Goal: Task Accomplishment & Management: Complete application form

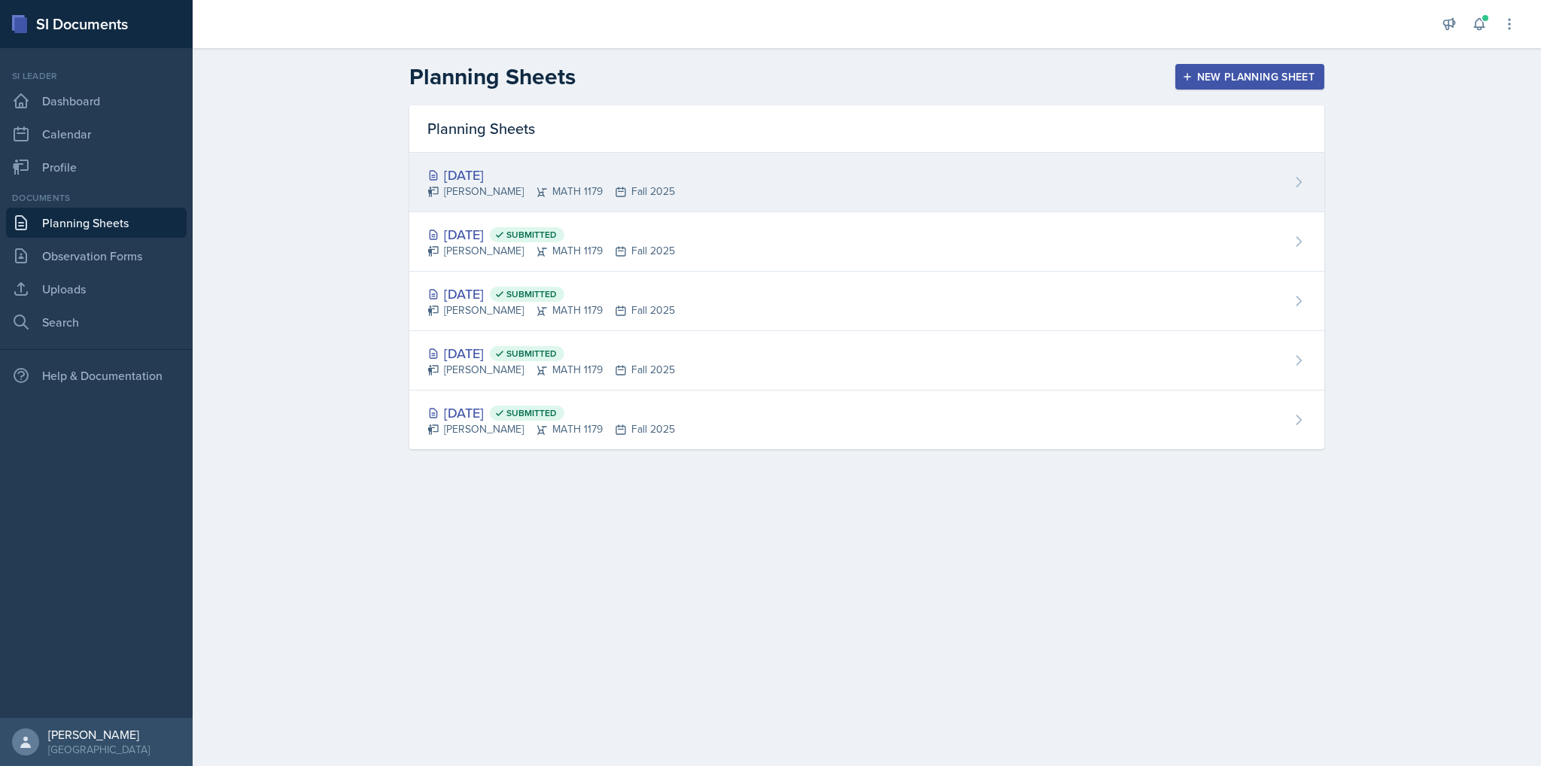
click at [442, 173] on div "[DATE]" at bounding box center [552, 175] width 248 height 20
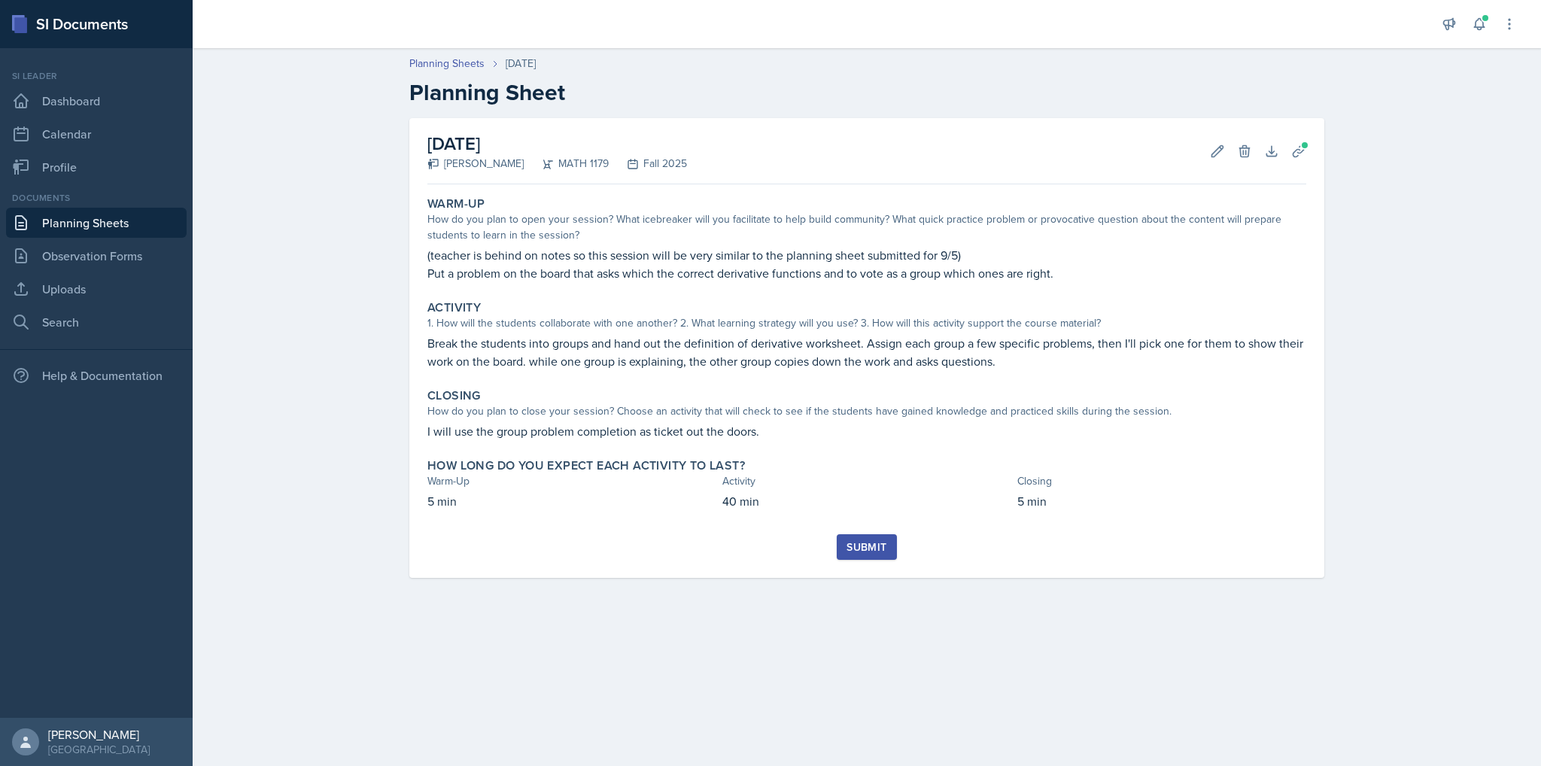
click at [873, 541] on div "Submit" at bounding box center [867, 547] width 40 height 12
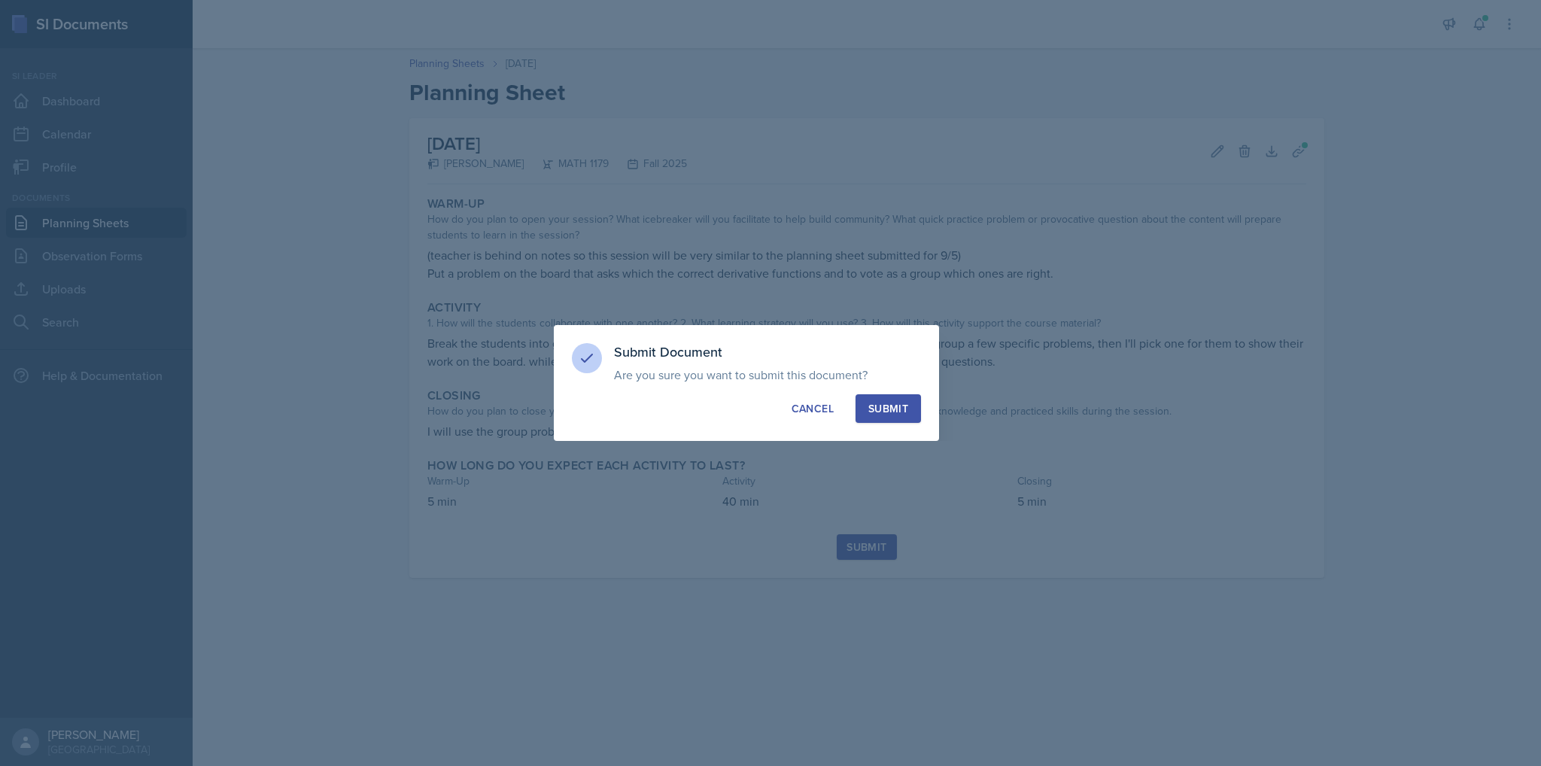
click at [905, 391] on div "Submit Document Are you sure you want to submit this document? This document wi…" at bounding box center [746, 383] width 385 height 116
click at [901, 405] on div "Submit" at bounding box center [889, 408] width 40 height 15
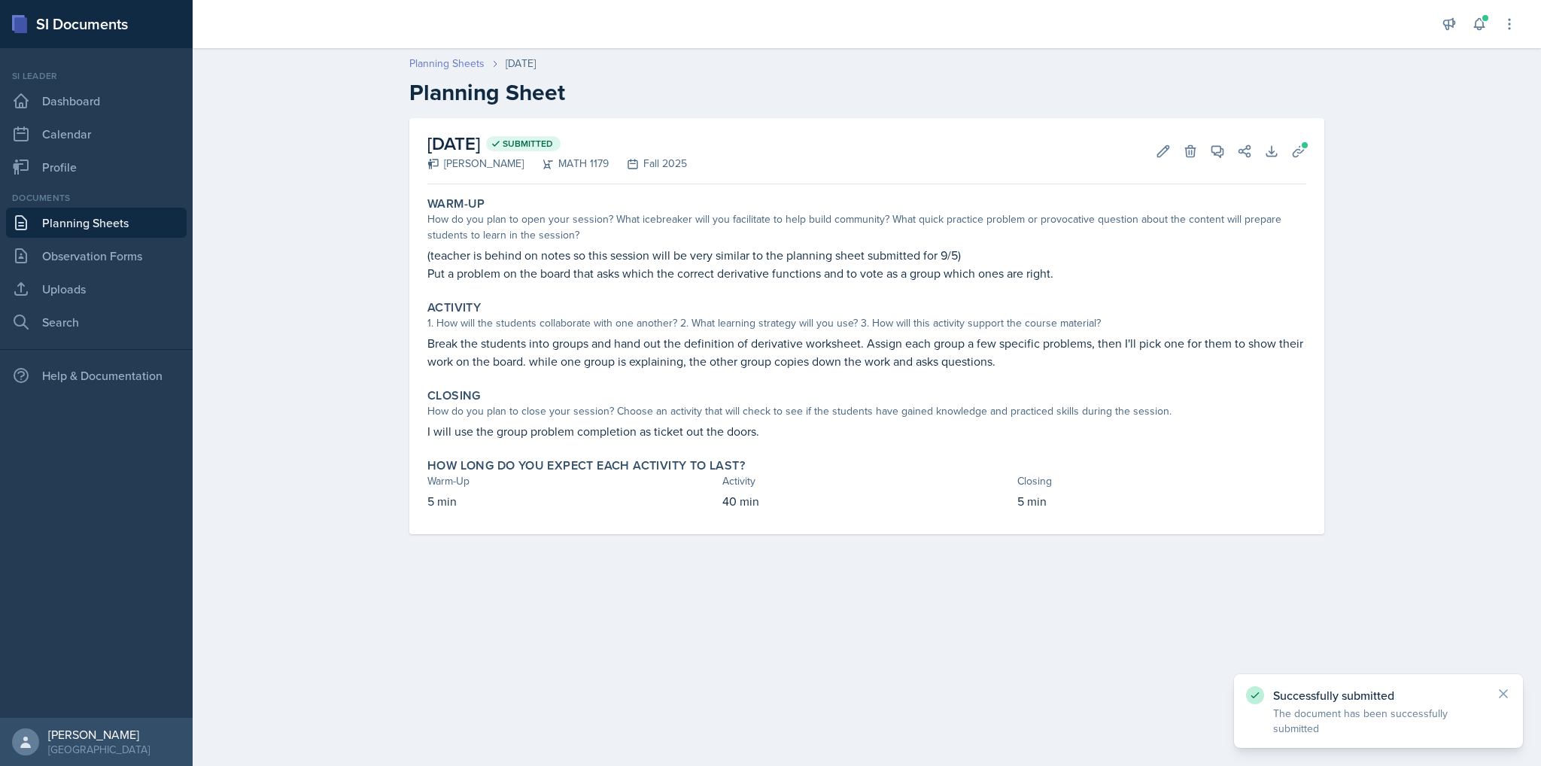
click at [478, 56] on link "Planning Sheets" at bounding box center [446, 64] width 75 height 16
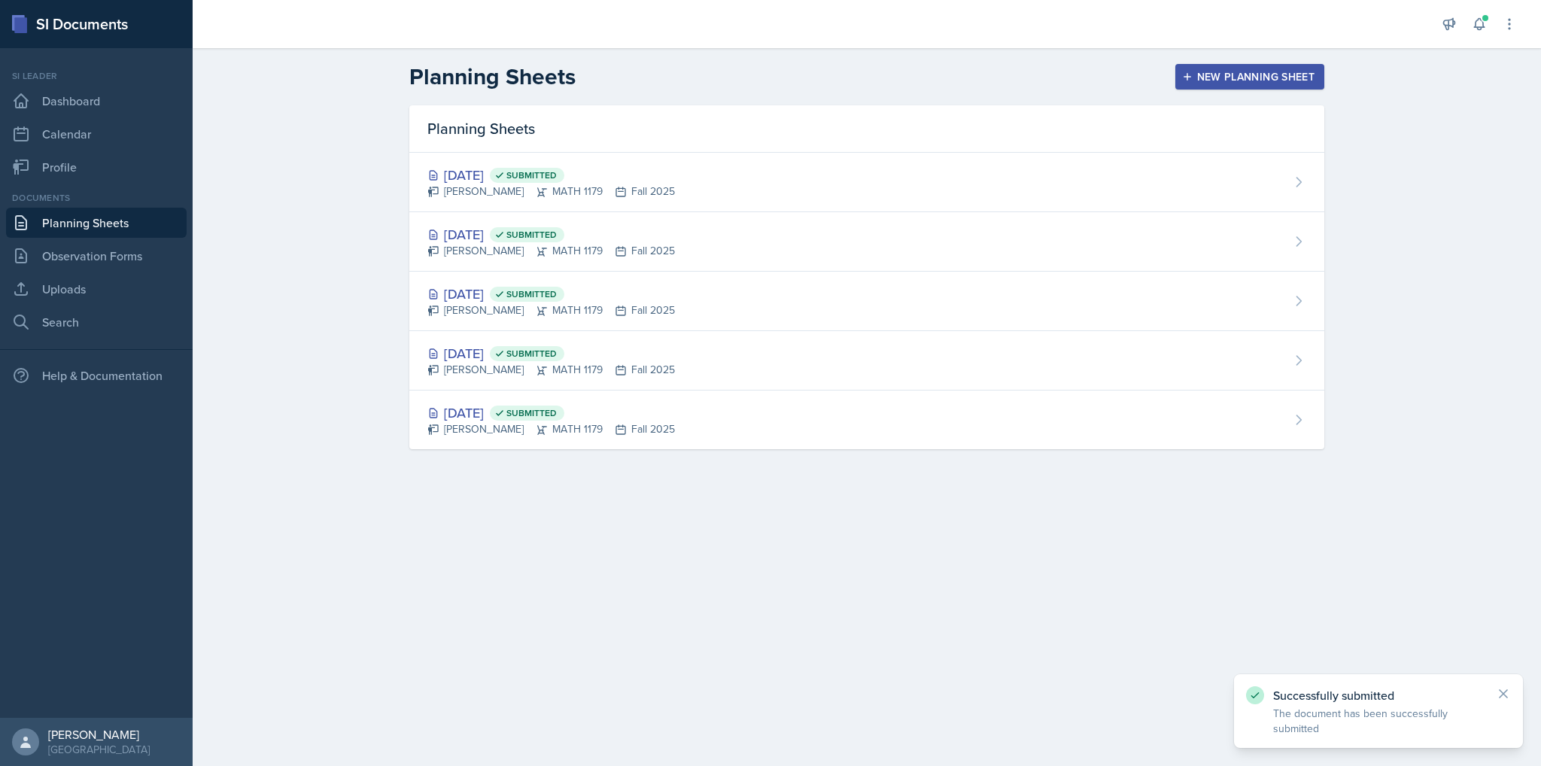
click at [1171, 73] on div "Planning Sheets New Planning Sheet" at bounding box center [866, 76] width 963 height 27
click at [1189, 73] on icon "button" at bounding box center [1187, 77] width 11 height 11
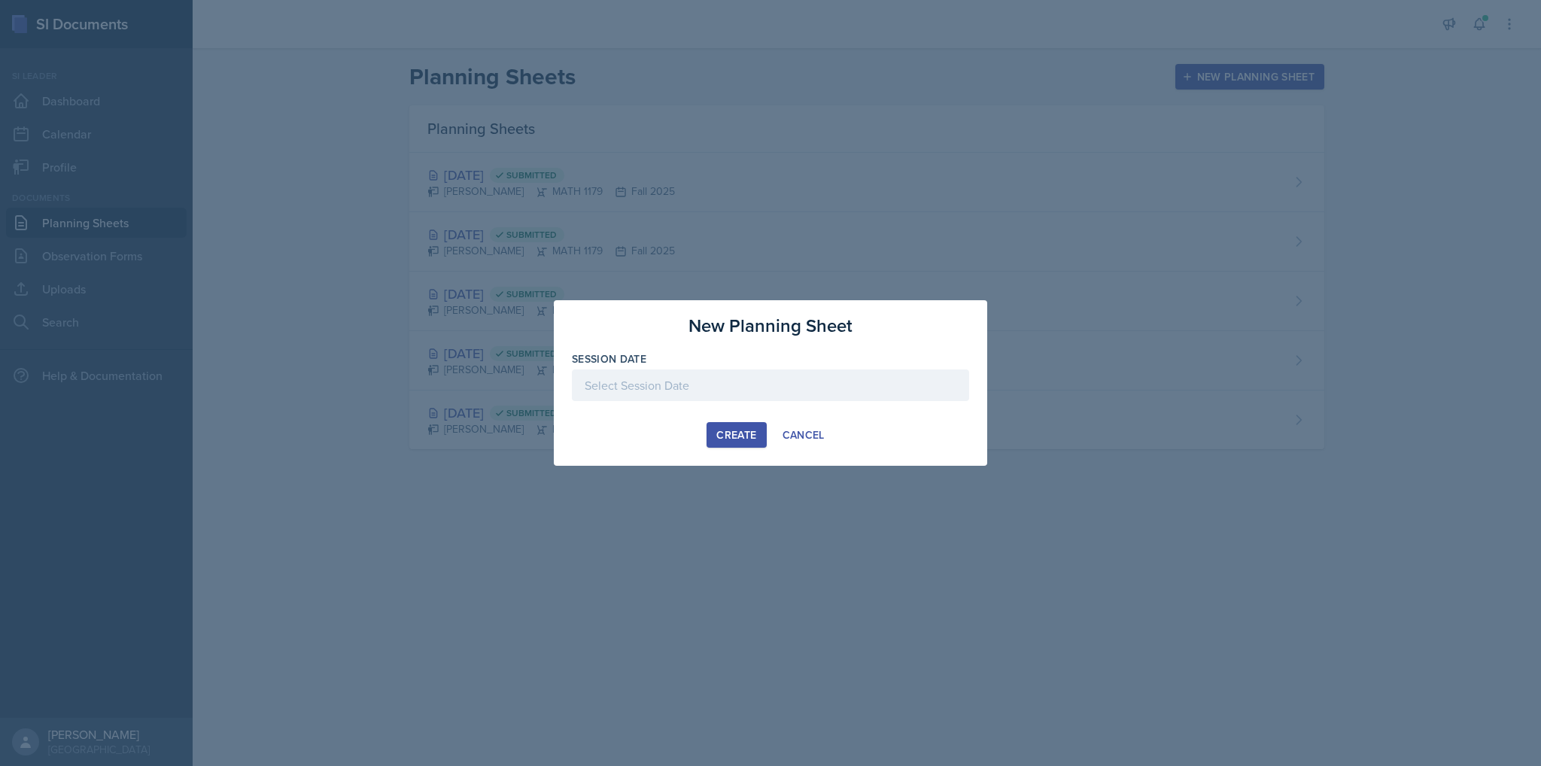
click at [644, 383] on div at bounding box center [770, 386] width 397 height 32
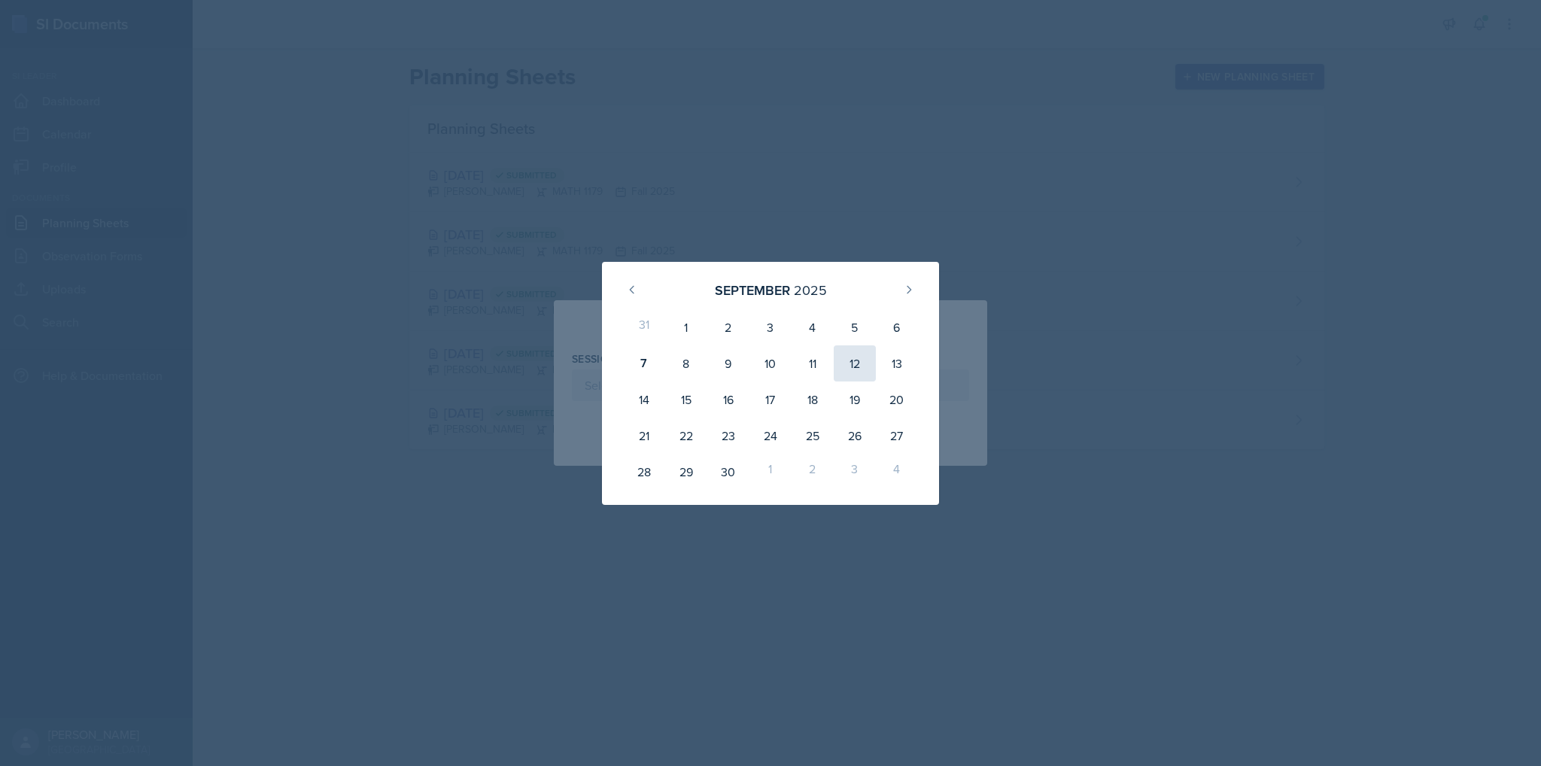
click at [862, 368] on div "12" at bounding box center [855, 363] width 42 height 36
type input "[DATE]"
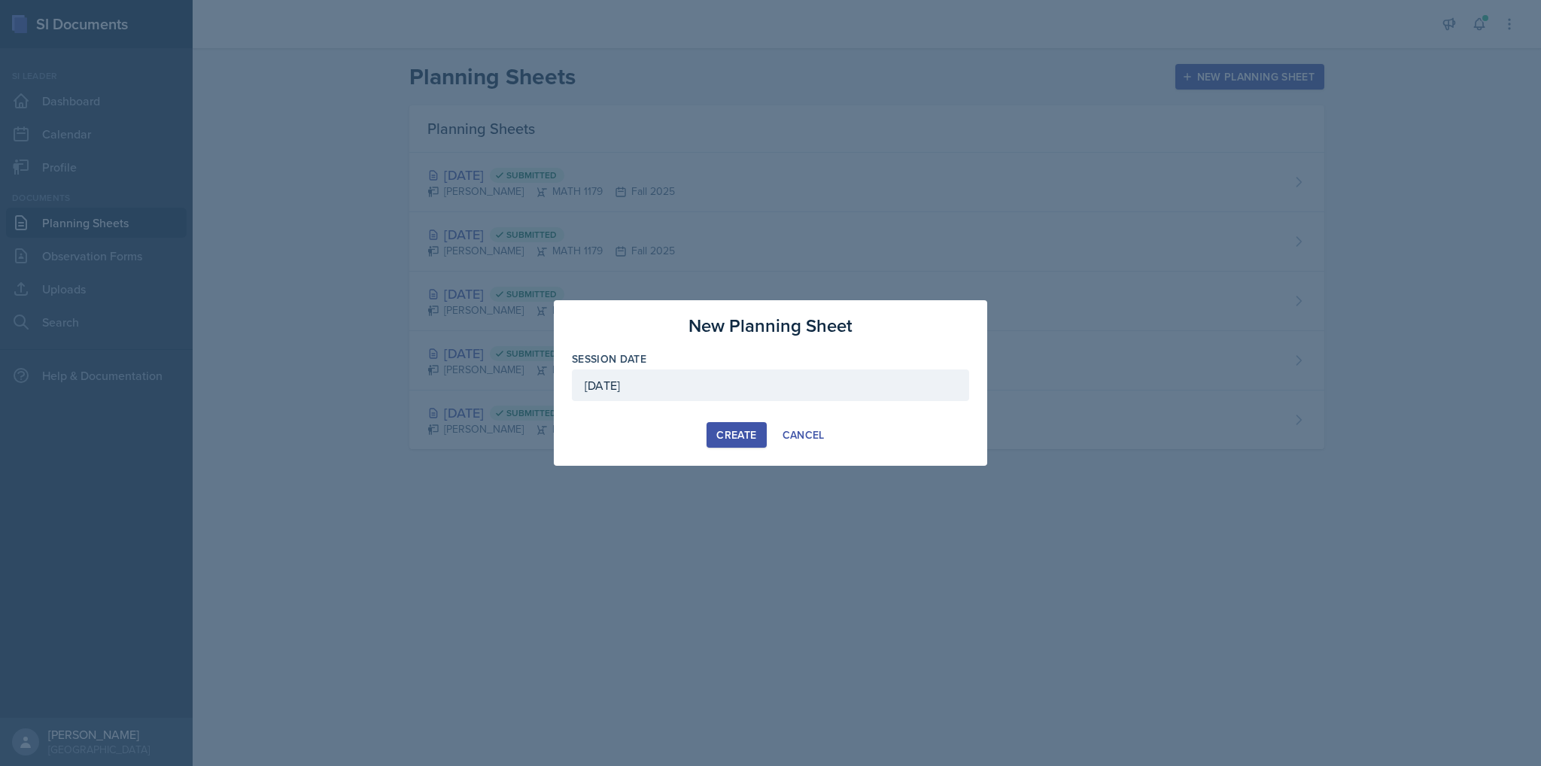
click at [745, 429] on div "Create" at bounding box center [737, 435] width 40 height 12
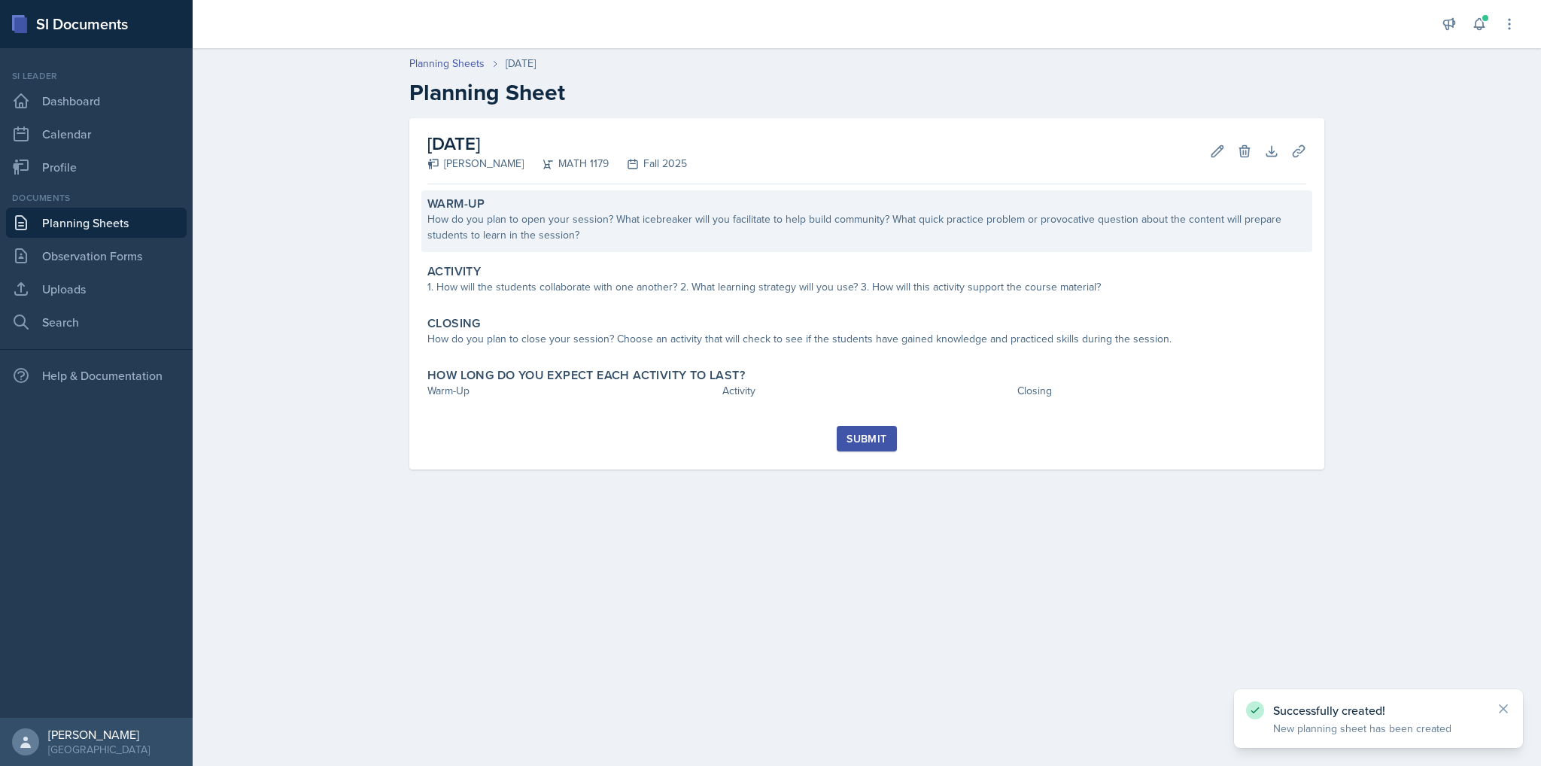
click at [626, 233] on div "How do you plan to open your session? What icebreaker will you facilitate to he…" at bounding box center [867, 228] width 879 height 32
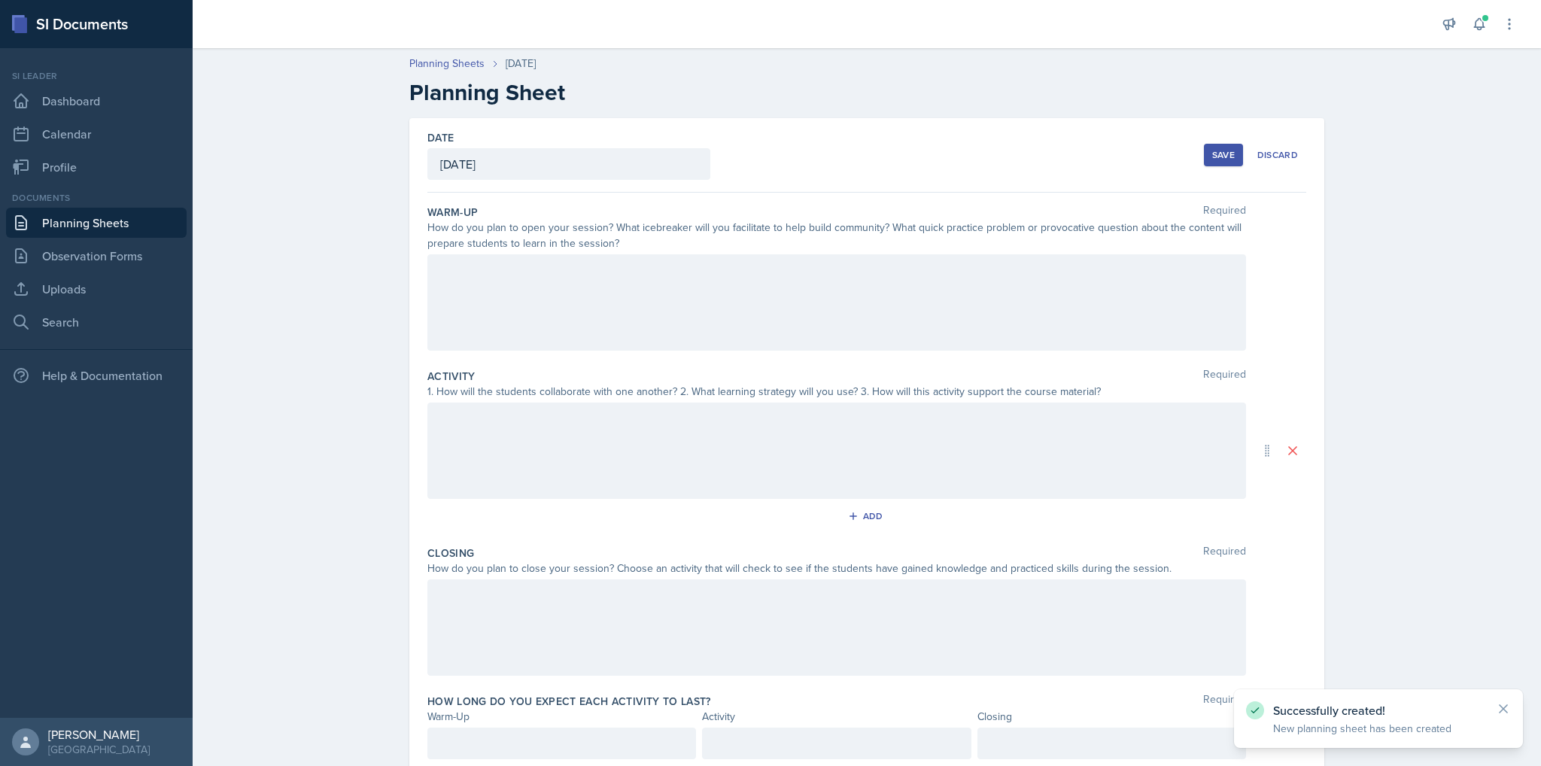
click at [633, 281] on div at bounding box center [837, 302] width 819 height 96
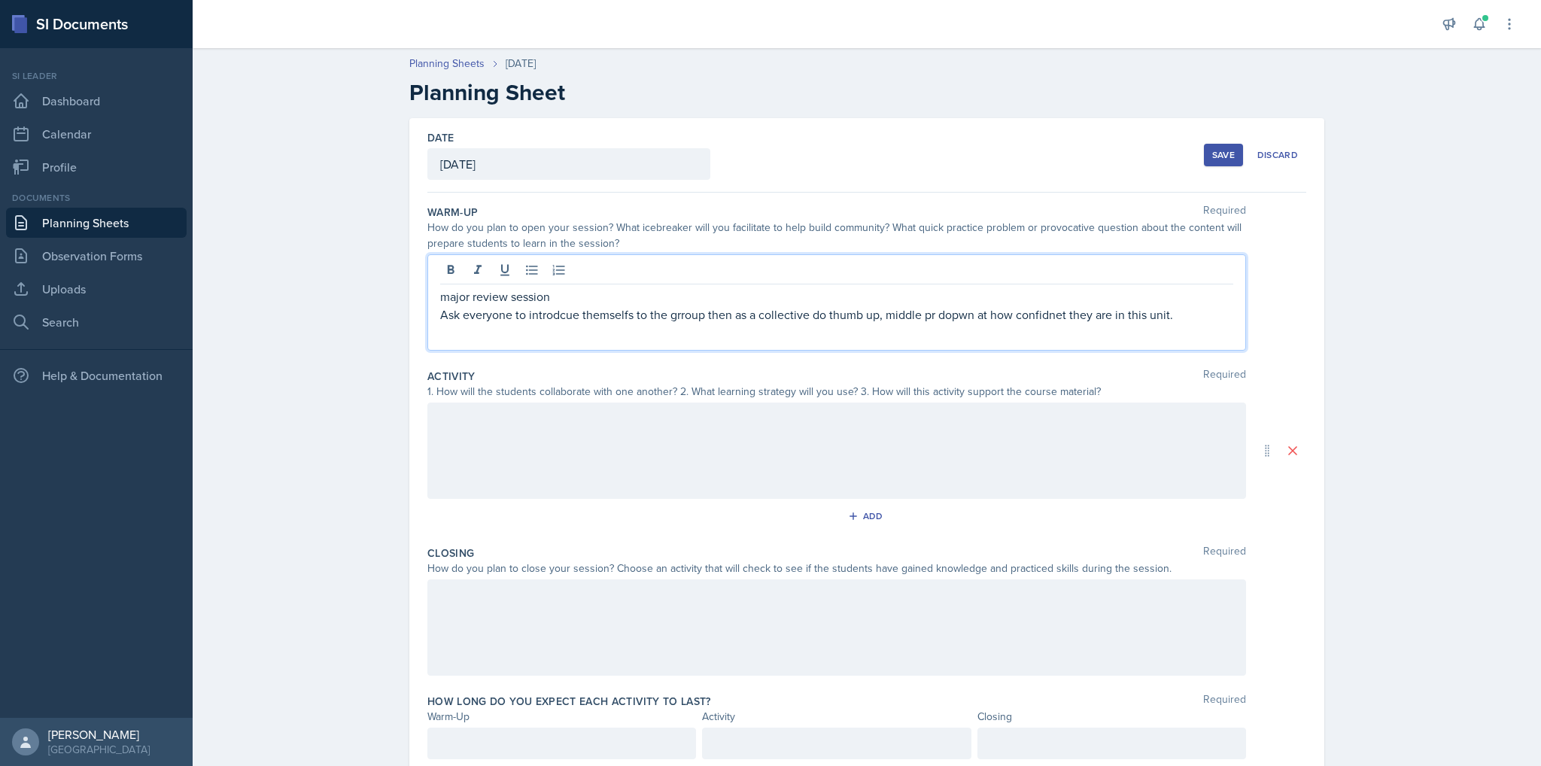
click at [622, 304] on p "major review session" at bounding box center [836, 297] width 793 height 18
click at [626, 293] on p "major review session" at bounding box center [836, 297] width 793 height 18
click at [534, 316] on p "Ask everyone to introdcue themselfs to the grroup then as a collective do thumb…" at bounding box center [836, 315] width 793 height 18
click at [540, 316] on p "Ask everyone to introdcue themselfs to the grroup then as a collective do thumb…" at bounding box center [836, 315] width 793 height 18
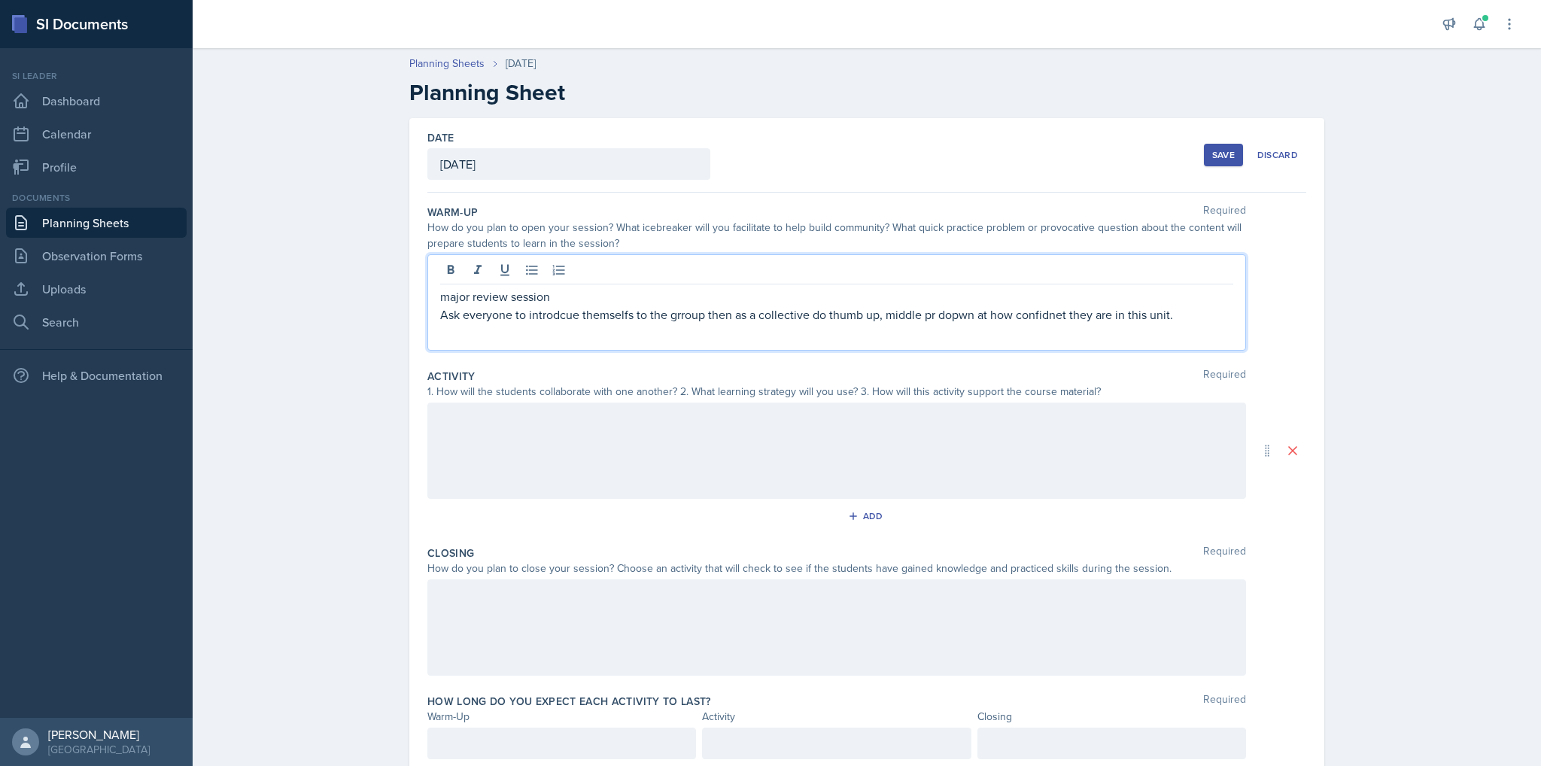
click at [540, 316] on p "Ask everyone to introdcue themselfs to the grroup then as a collective do thumb…" at bounding box center [836, 315] width 793 height 18
click at [543, 316] on p "Ask everyone to introdcue themselfs to the grroup then as a collective do thumb…" at bounding box center [836, 315] width 793 height 18
click at [466, 316] on p "Ask everyone to introdcue themselfs to the grroup then as a collective do thumb…" at bounding box center [836, 315] width 793 height 18
click at [532, 319] on p "Ask everyone to introdcue themselfs to the grroup then as a collective do thumb…" at bounding box center [836, 315] width 793 height 18
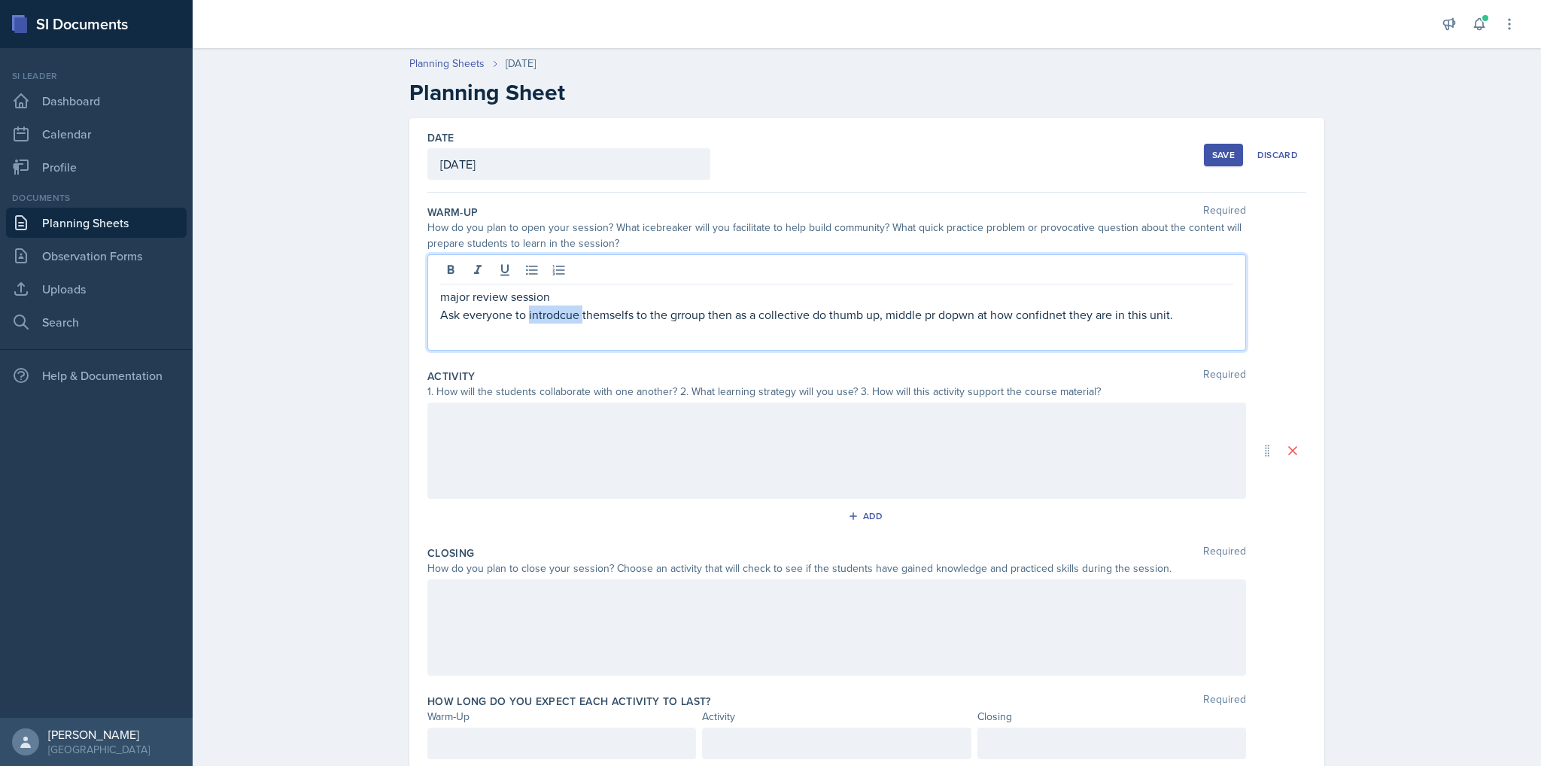
click at [532, 319] on p "Ask everyone to introdcue themselfs to the grroup then as a collective do thumb…" at bounding box center [836, 315] width 793 height 18
click at [674, 317] on p "Ask everyone to introduce themselfs to the grroup then as a collective do thumb…" at bounding box center [836, 315] width 793 height 18
click at [918, 312] on p "Ask everyone to introduce themselfs to the group then as a collective do thumb …" at bounding box center [836, 315] width 793 height 18
click at [1022, 312] on p "Ask everyone to introduce themselfs to the group then as a collective do thumb …" at bounding box center [836, 315] width 793 height 18
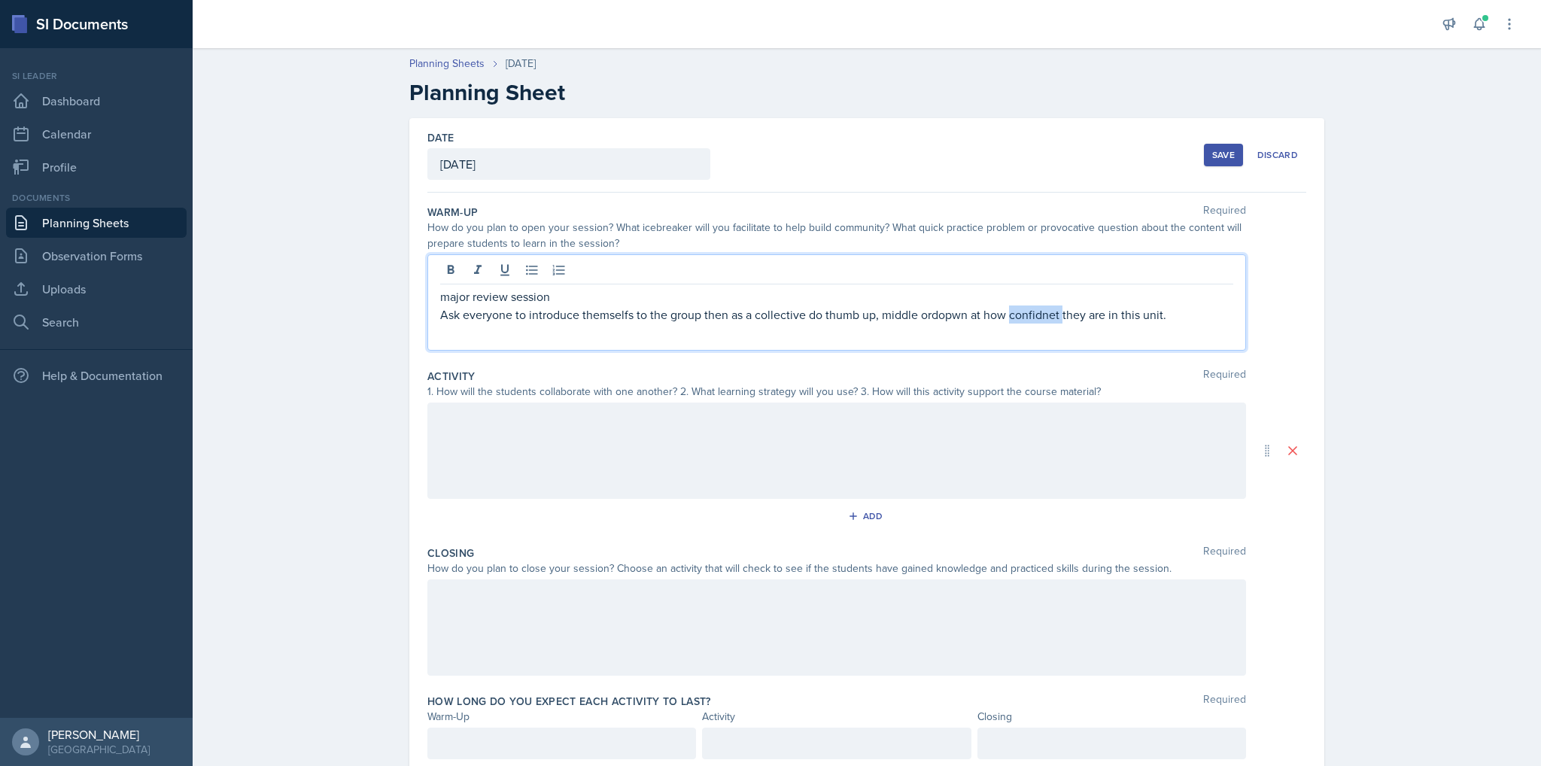
click at [1022, 312] on p "Ask everyone to introduce themselfs to the group then as a collective do thumb …" at bounding box center [836, 315] width 793 height 18
click at [768, 457] on div at bounding box center [837, 451] width 819 height 96
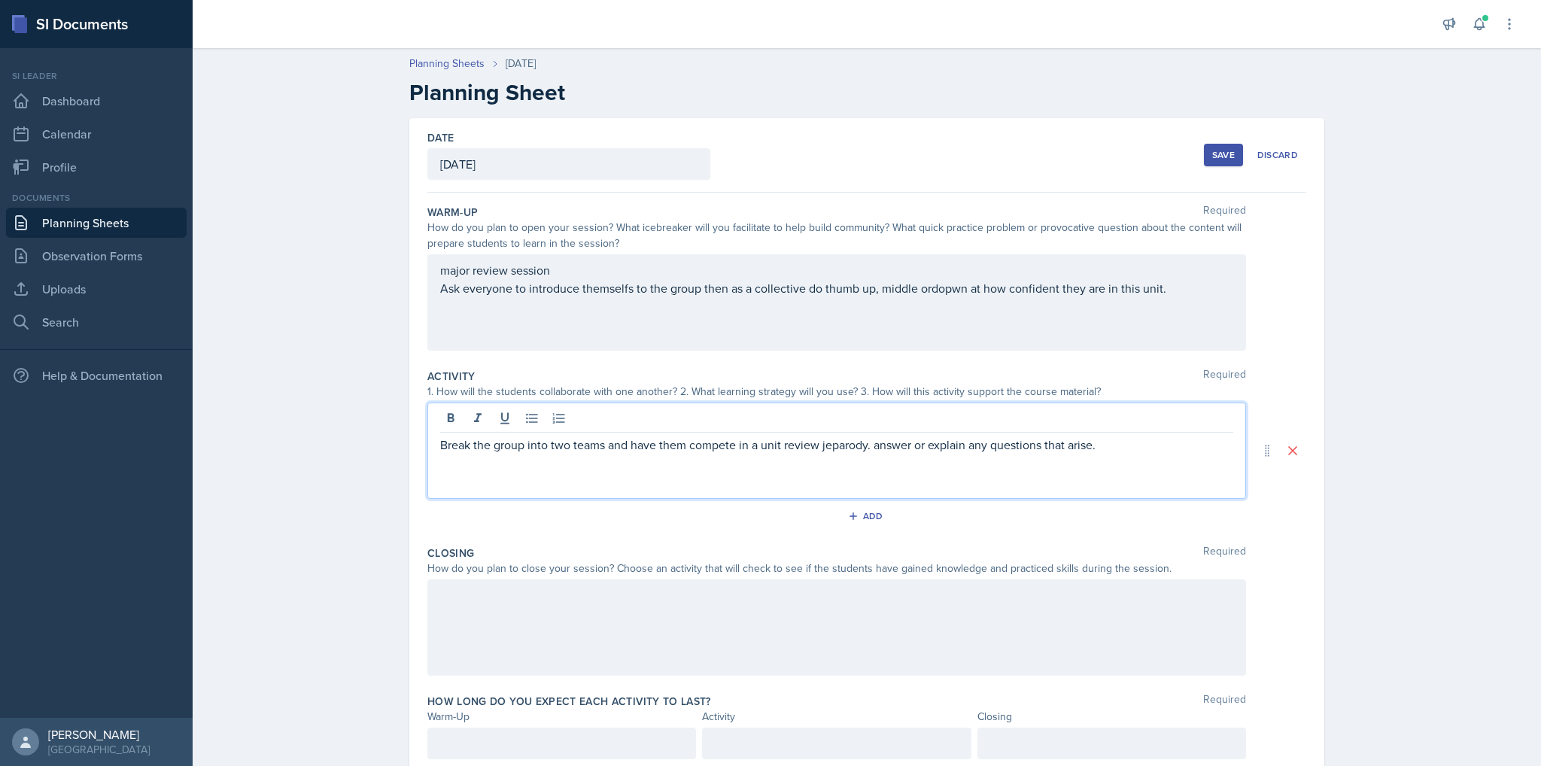
click at [458, 651] on div at bounding box center [837, 628] width 819 height 96
click at [1088, 421] on div "Break the group into two teams and have them compete in a unit review jeparody.…" at bounding box center [837, 451] width 819 height 96
click at [1110, 440] on p "Break the group into two teams and have them compete in a unit review jeparody.…" at bounding box center [836, 445] width 793 height 18
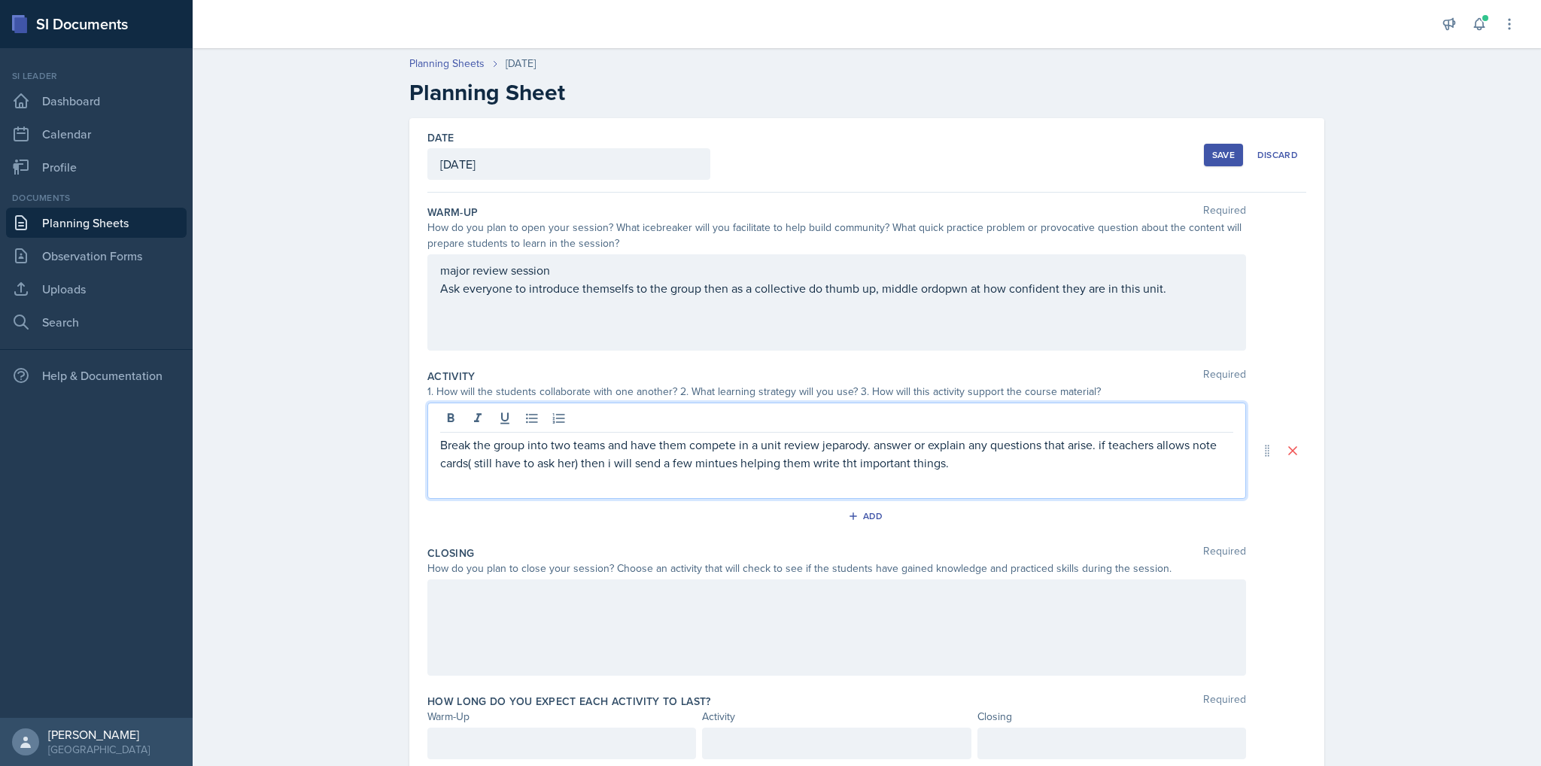
click at [848, 464] on p "Break the group into two teams and have them compete in a unit review jeparody.…" at bounding box center [836, 454] width 793 height 36
click at [645, 470] on p "Break the group into two teams and have them compete in a unit review jeparody.…" at bounding box center [836, 454] width 793 height 36
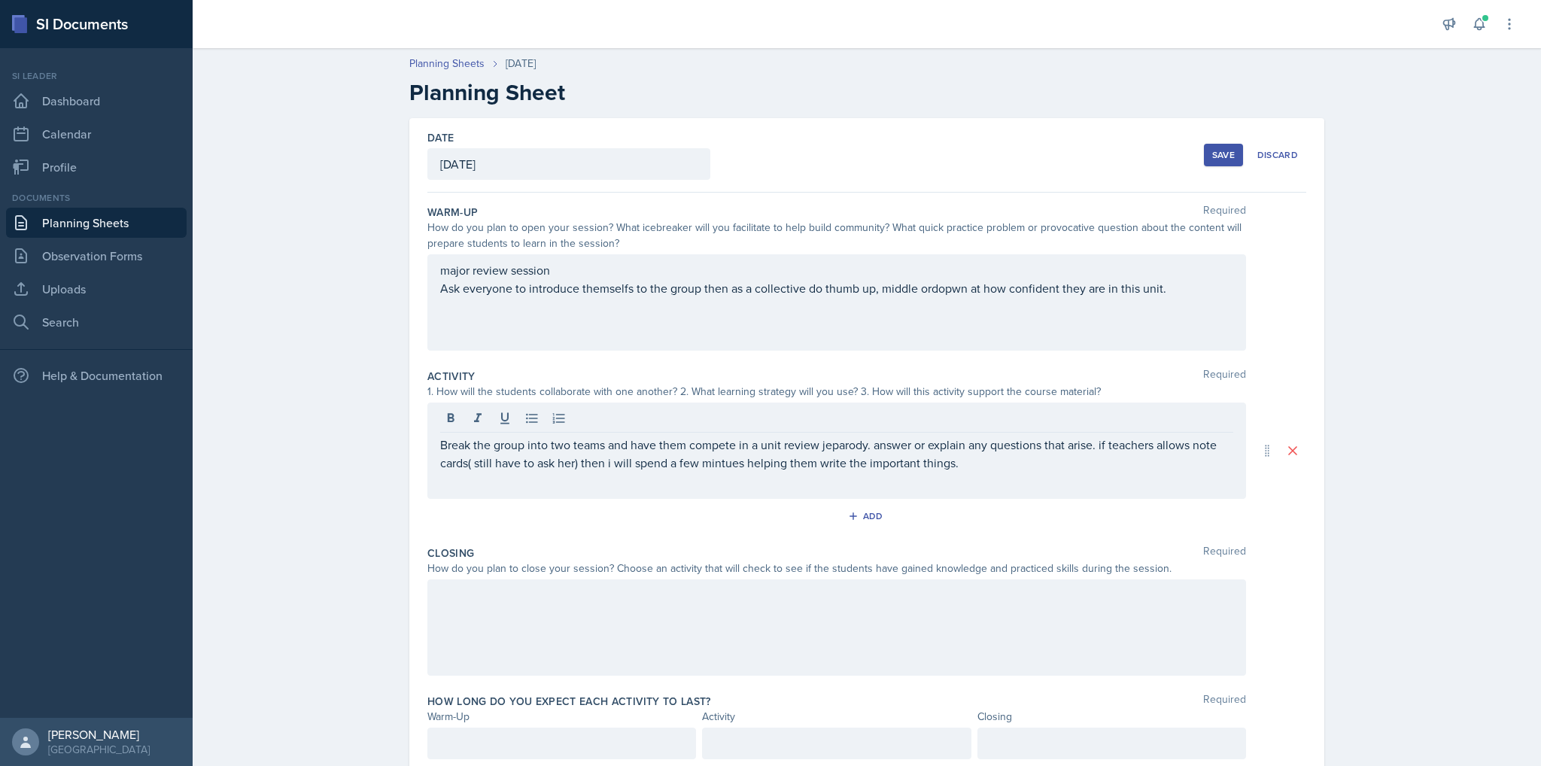
click at [705, 616] on div at bounding box center [837, 628] width 819 height 96
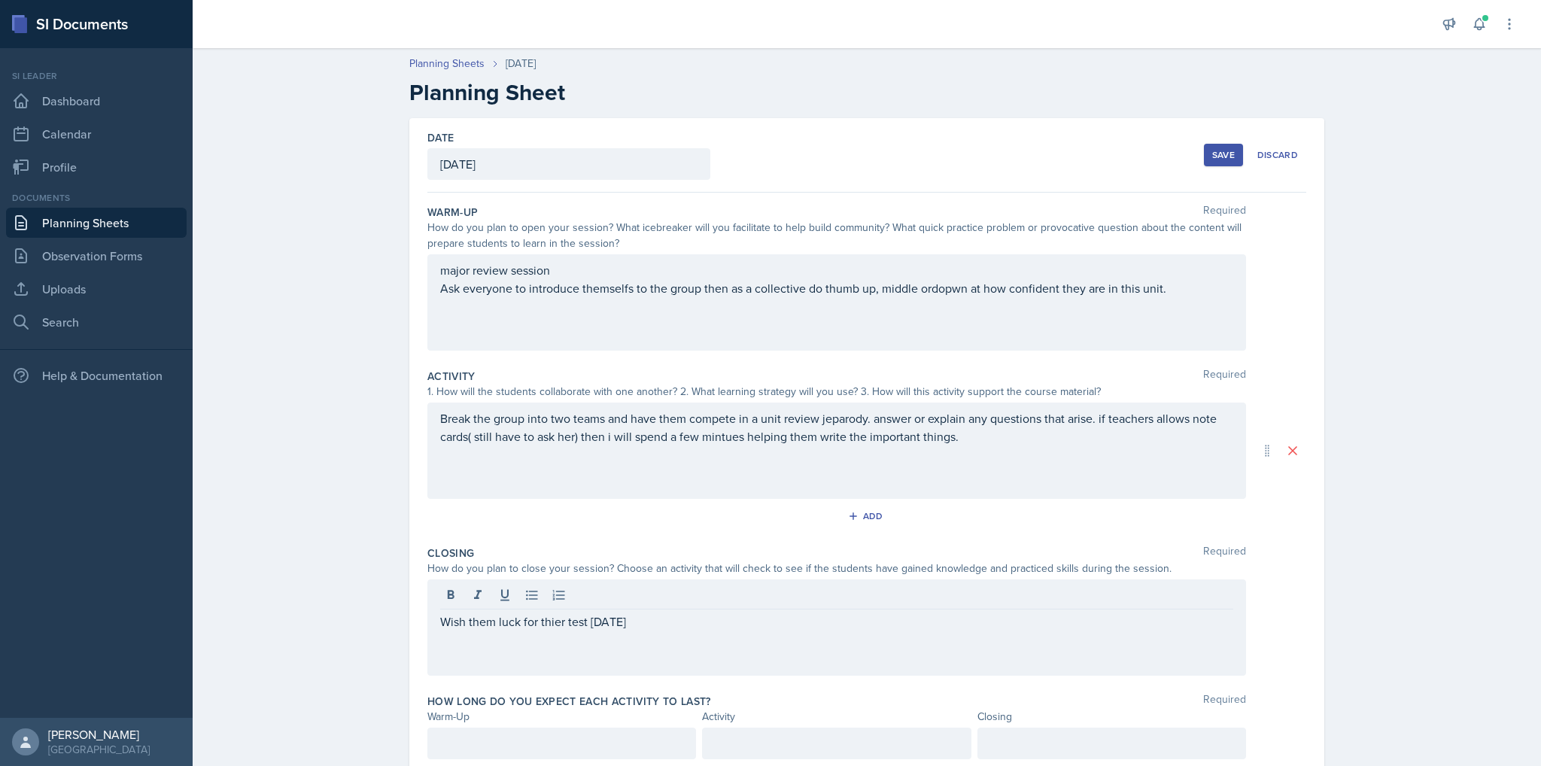
click at [434, 632] on div "Wish them luck for thier test [DATE]" at bounding box center [837, 628] width 819 height 96
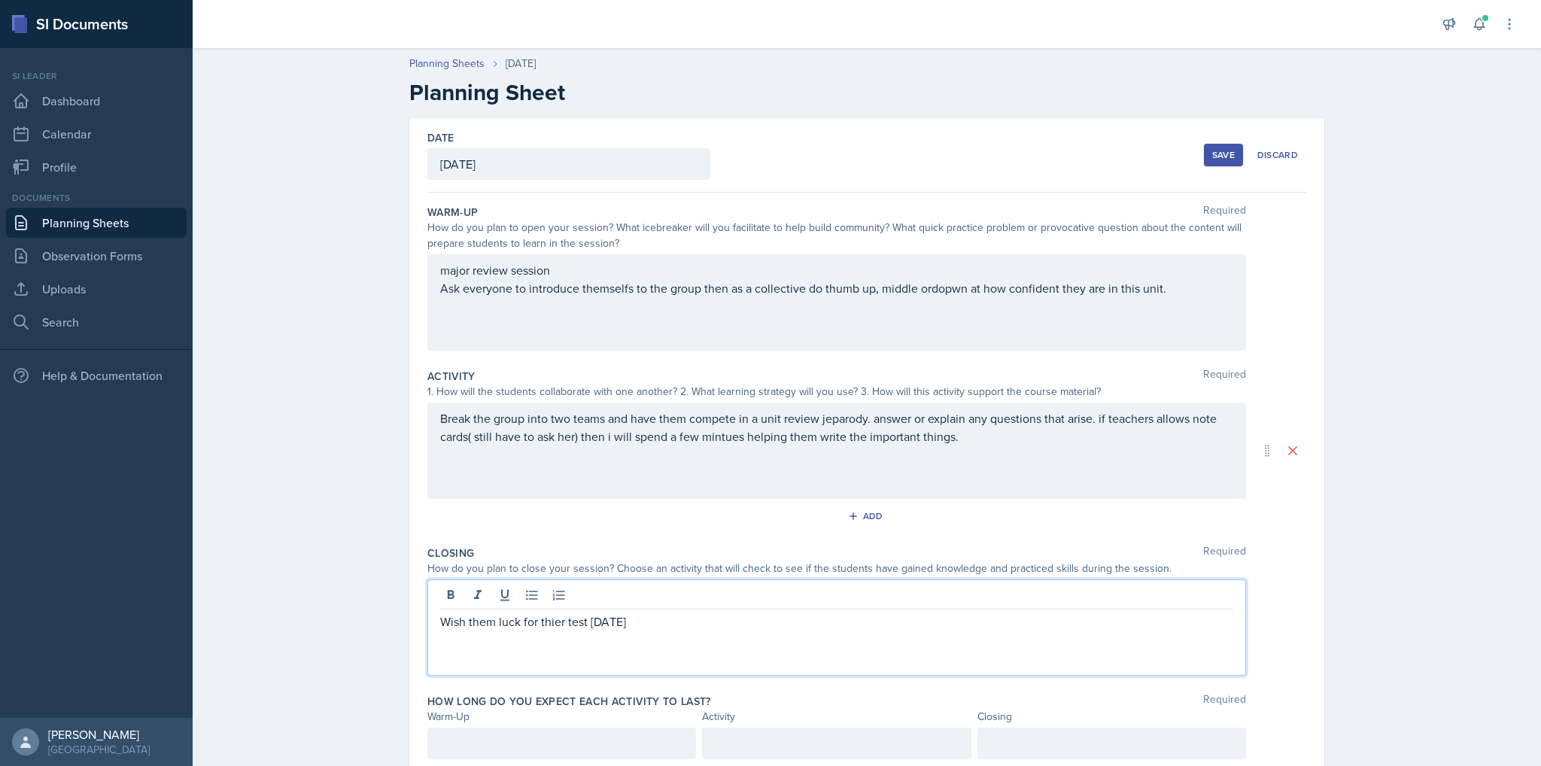
click at [443, 609] on div "Wish them luck for thier test [DATE]" at bounding box center [837, 628] width 819 height 96
click at [440, 625] on p "Wish them luck for thier test [DATE]" at bounding box center [836, 622] width 793 height 18
click at [642, 620] on p "Ask if there are any overall questions adn wish them luck for thier test [DATE]" at bounding box center [836, 622] width 793 height 18
click at [1094, 416] on div "Break the group into two teams and have them compete in a unit review jeparody.…" at bounding box center [837, 451] width 819 height 96
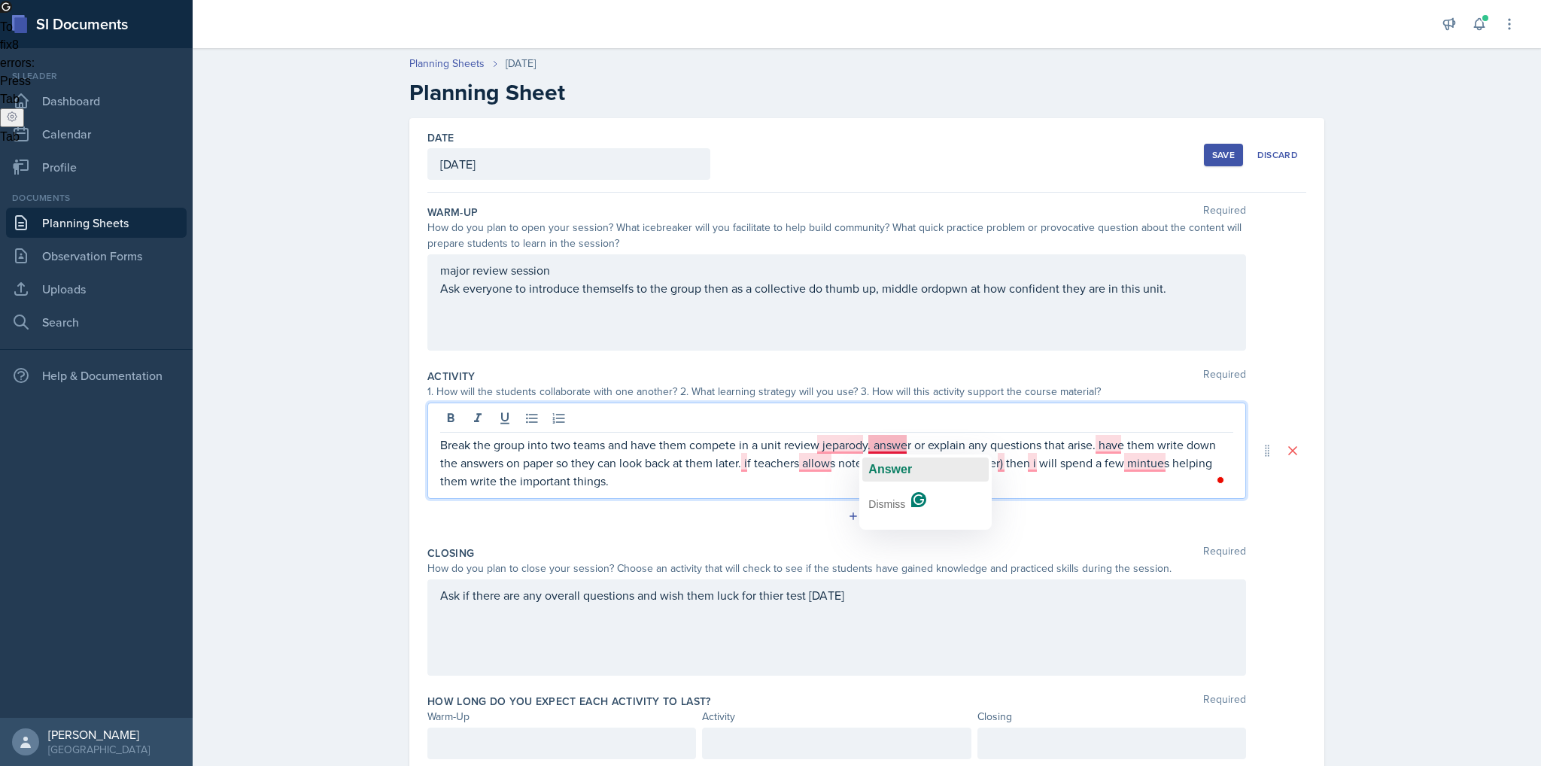
click at [880, 464] on span "Answer" at bounding box center [891, 469] width 44 height 13
click at [816, 481] on span "allow" at bounding box center [814, 487] width 30 height 13
click at [750, 488] on button "If" at bounding box center [798, 488] width 126 height 24
click at [1129, 492] on span "minutes" at bounding box center [1142, 487] width 46 height 13
click at [1030, 482] on button "I" at bounding box center [1080, 488] width 126 height 24
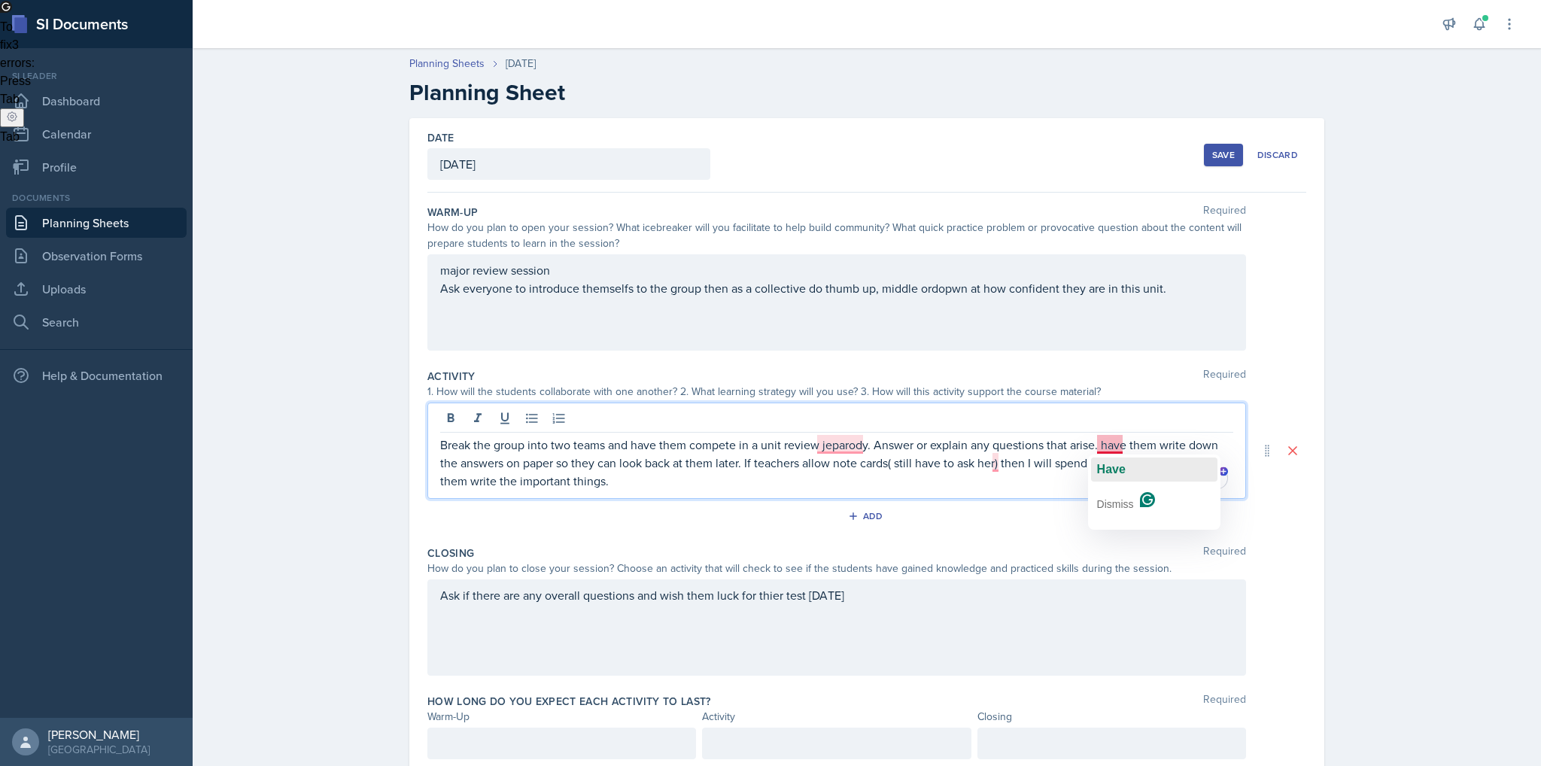
click at [1103, 460] on div "Have" at bounding box center [1111, 470] width 29 height 24
click at [819, 446] on p "Break the group into two teams and have them compete in a unit review jeparody.…" at bounding box center [836, 463] width 793 height 54
click at [832, 448] on p "Break the group into two teams and have them compete in a unit review jeparody.…" at bounding box center [836, 463] width 793 height 54
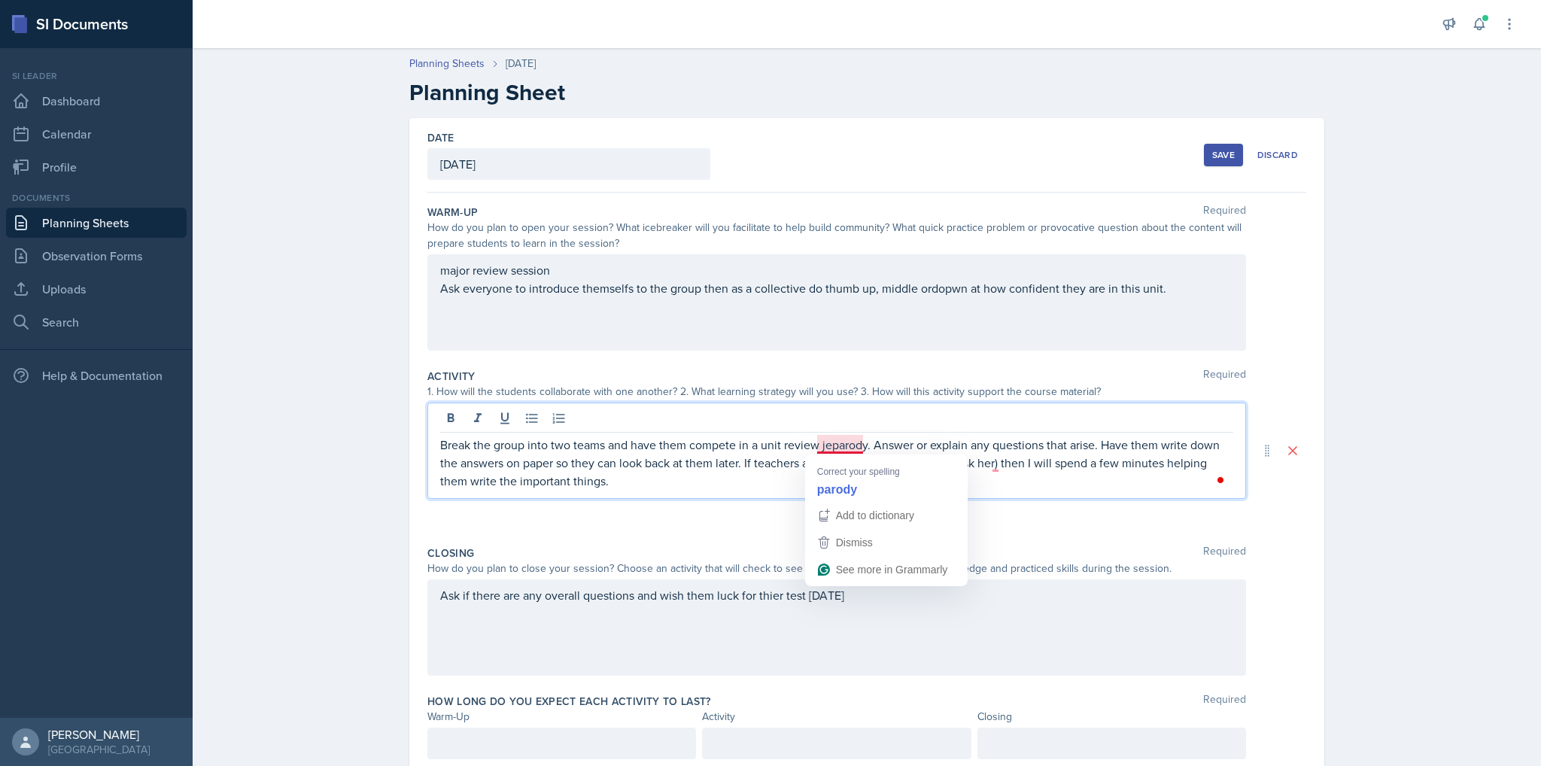
click at [829, 447] on p "Break the group into two teams and have them compete in a unit review jeparody.…" at bounding box center [836, 463] width 793 height 54
click at [862, 448] on p "Break the group into two teams and have them compete in a unit review jeoparody…" at bounding box center [836, 463] width 793 height 54
click at [858, 447] on p "Break the group into two teams and have them compete in a unit review jeoparody…" at bounding box center [836, 463] width 793 height 54
click at [777, 604] on div "Ask if there are any overall questions and wish them luck for thier test [DATE]" at bounding box center [837, 628] width 819 height 96
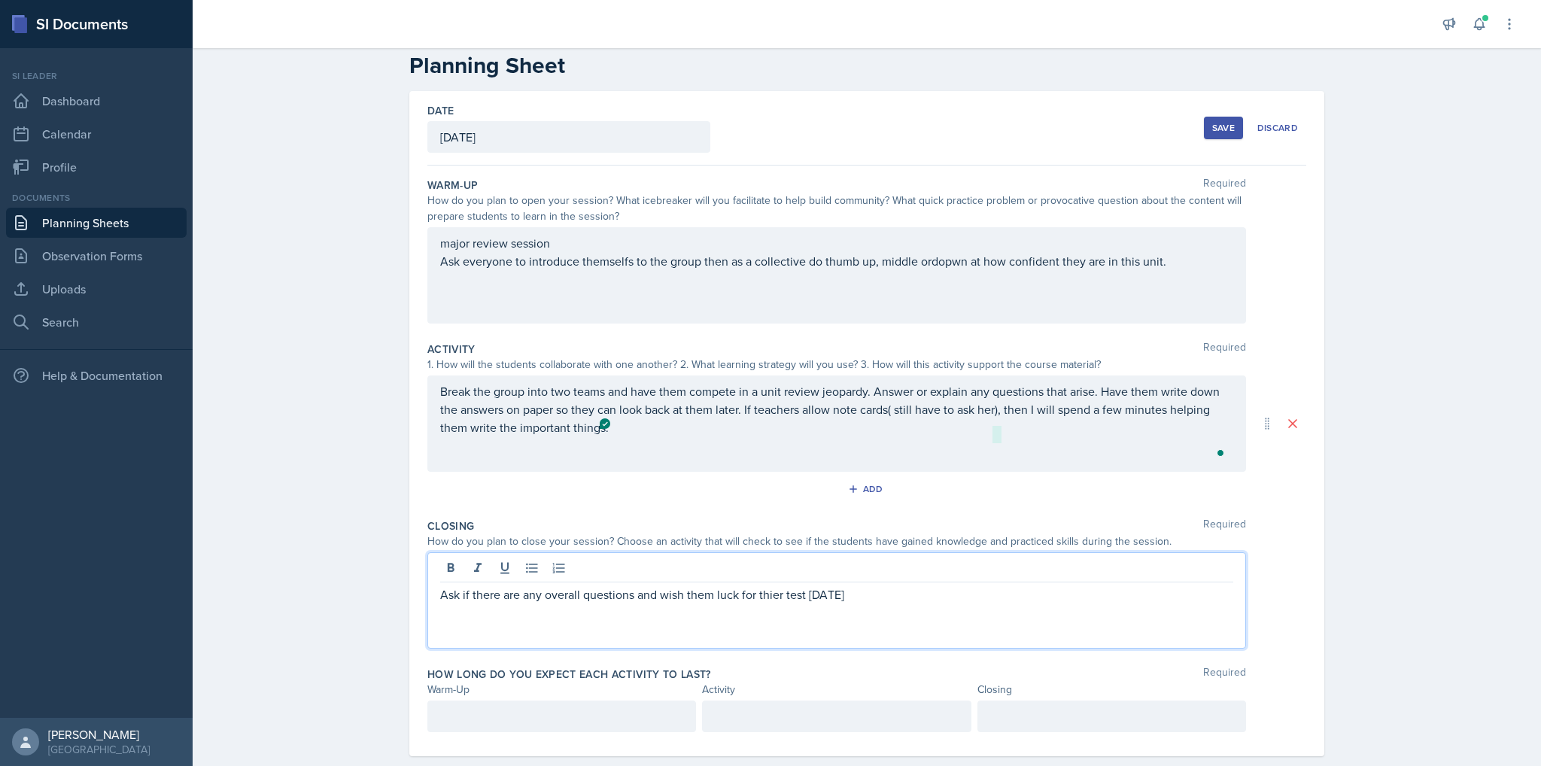
scroll to position [53, 0]
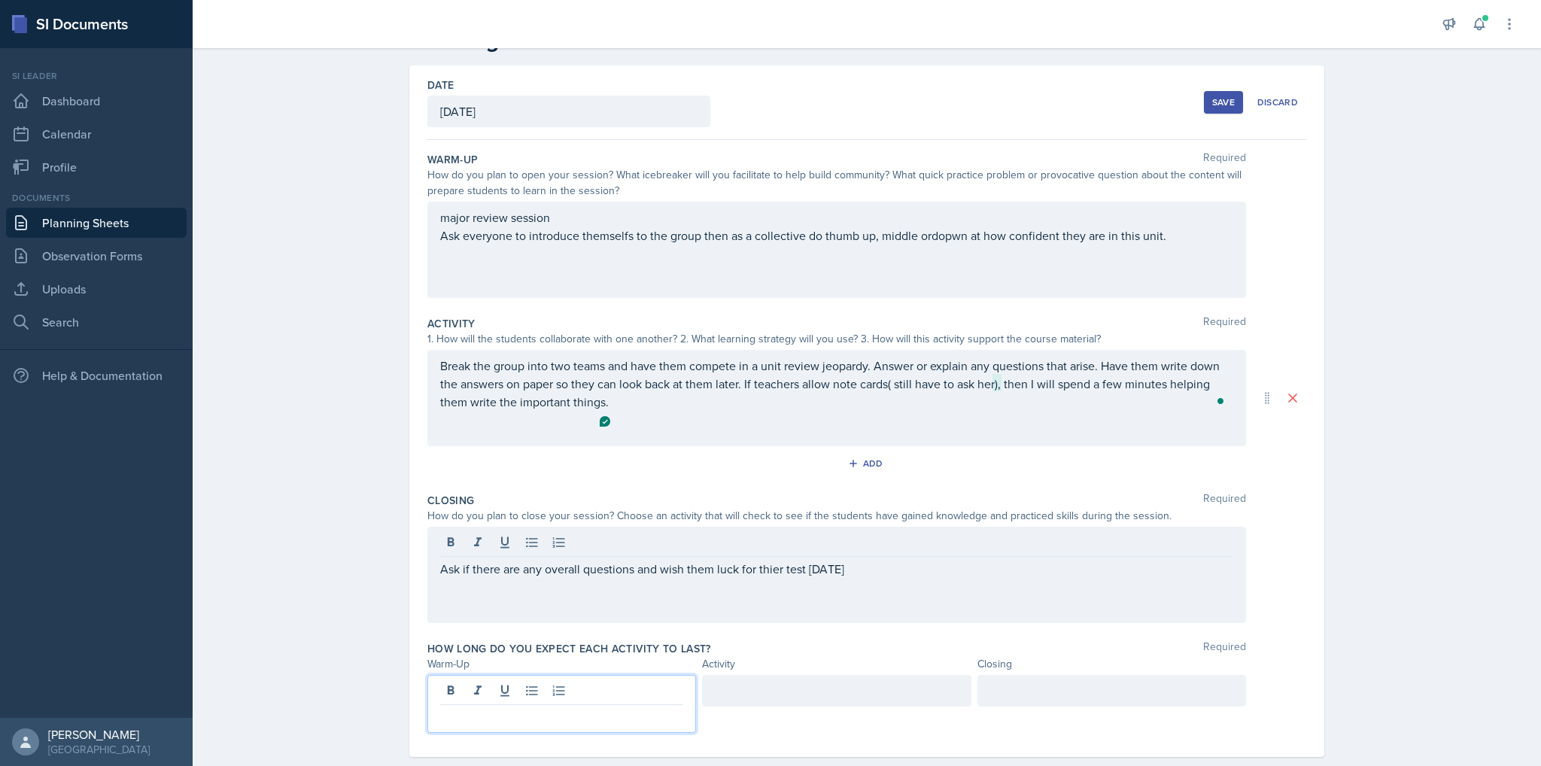
click at [635, 693] on div at bounding box center [562, 704] width 269 height 58
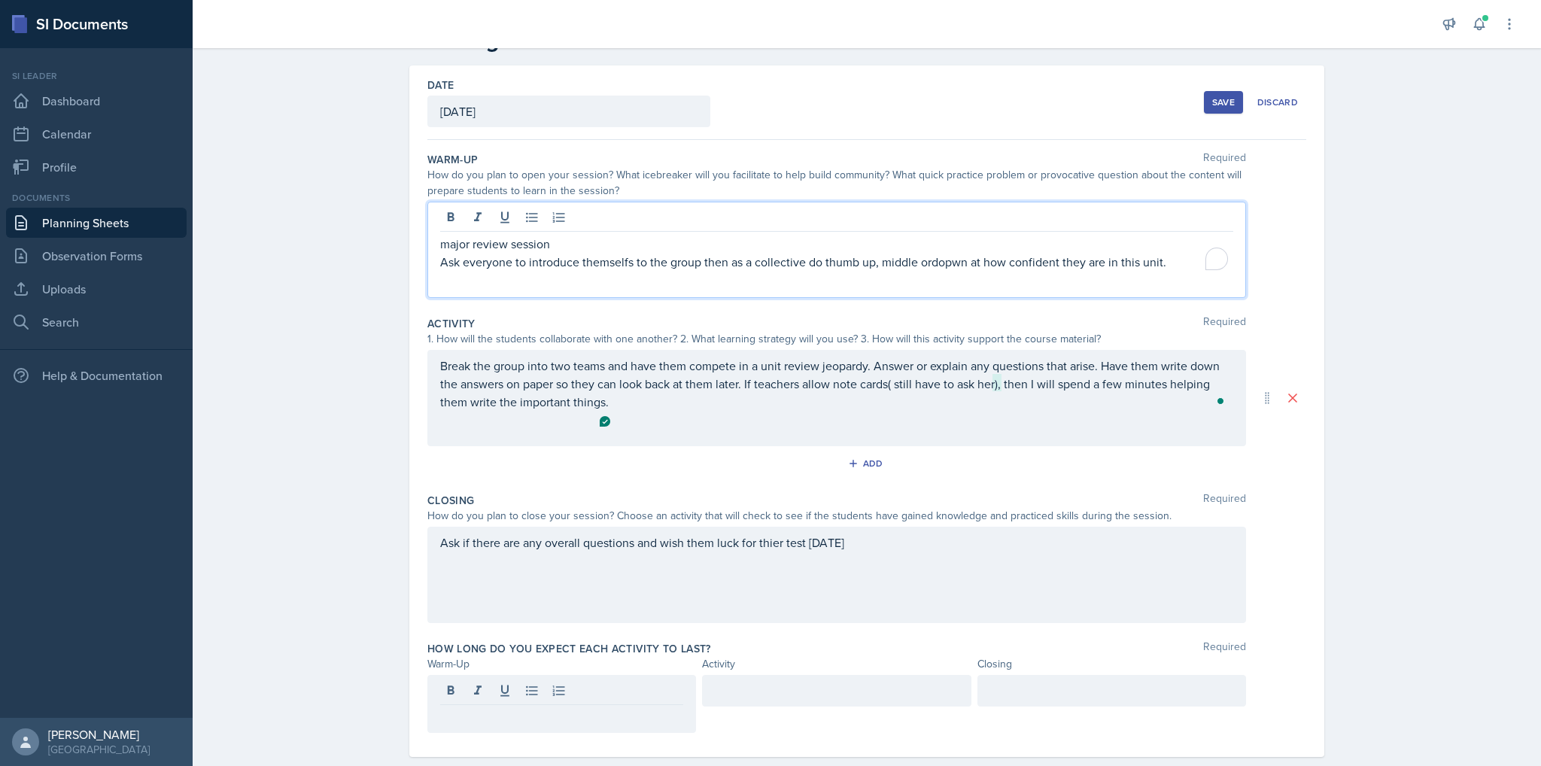
click at [960, 218] on div "major review session Ask everyone to introduce themselfs to the group then as a…" at bounding box center [837, 250] width 819 height 96
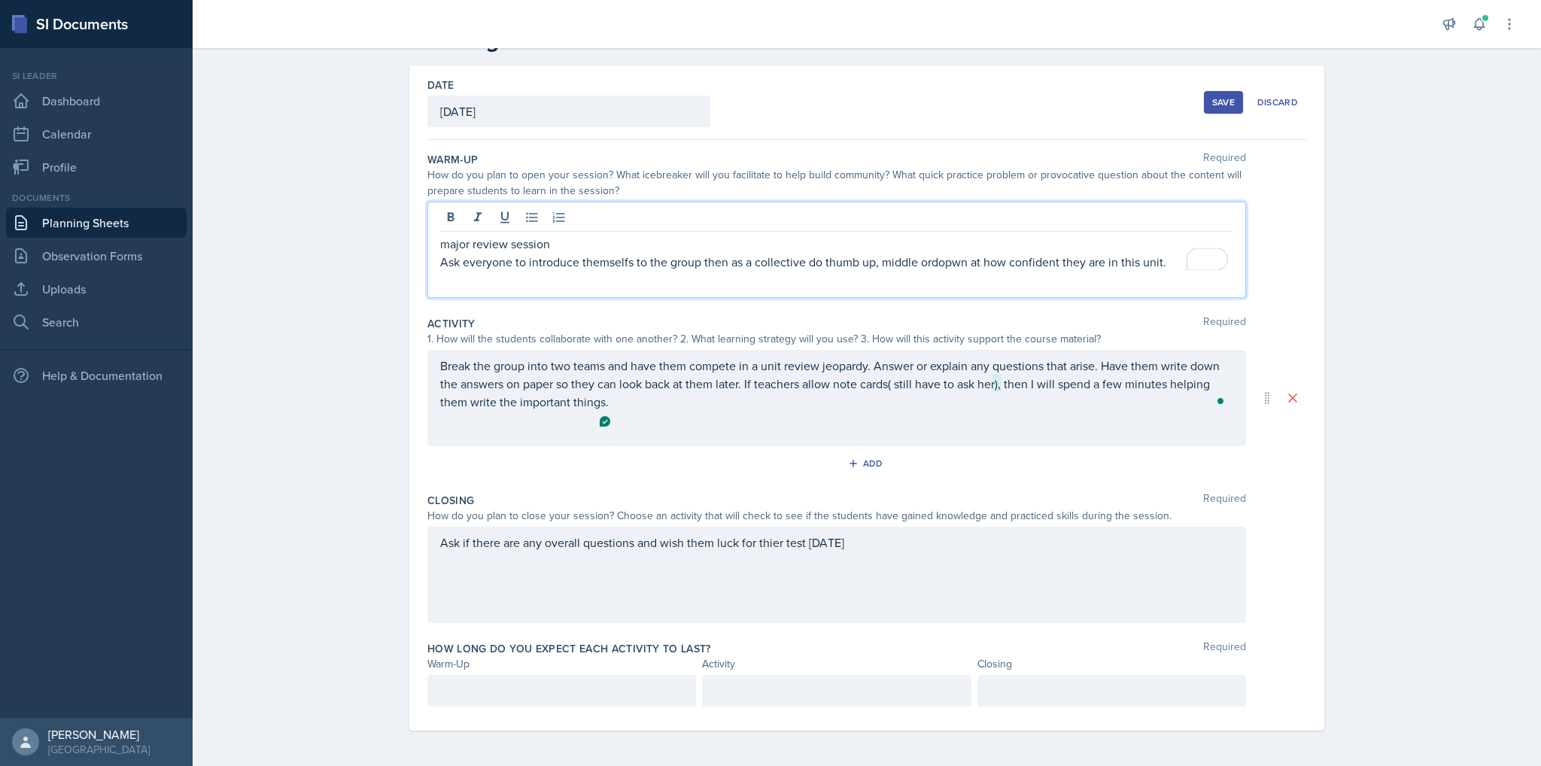
click at [931, 257] on p "Ask everyone to introduce themselfs to the group then as a collective do thumb …" at bounding box center [836, 262] width 793 height 18
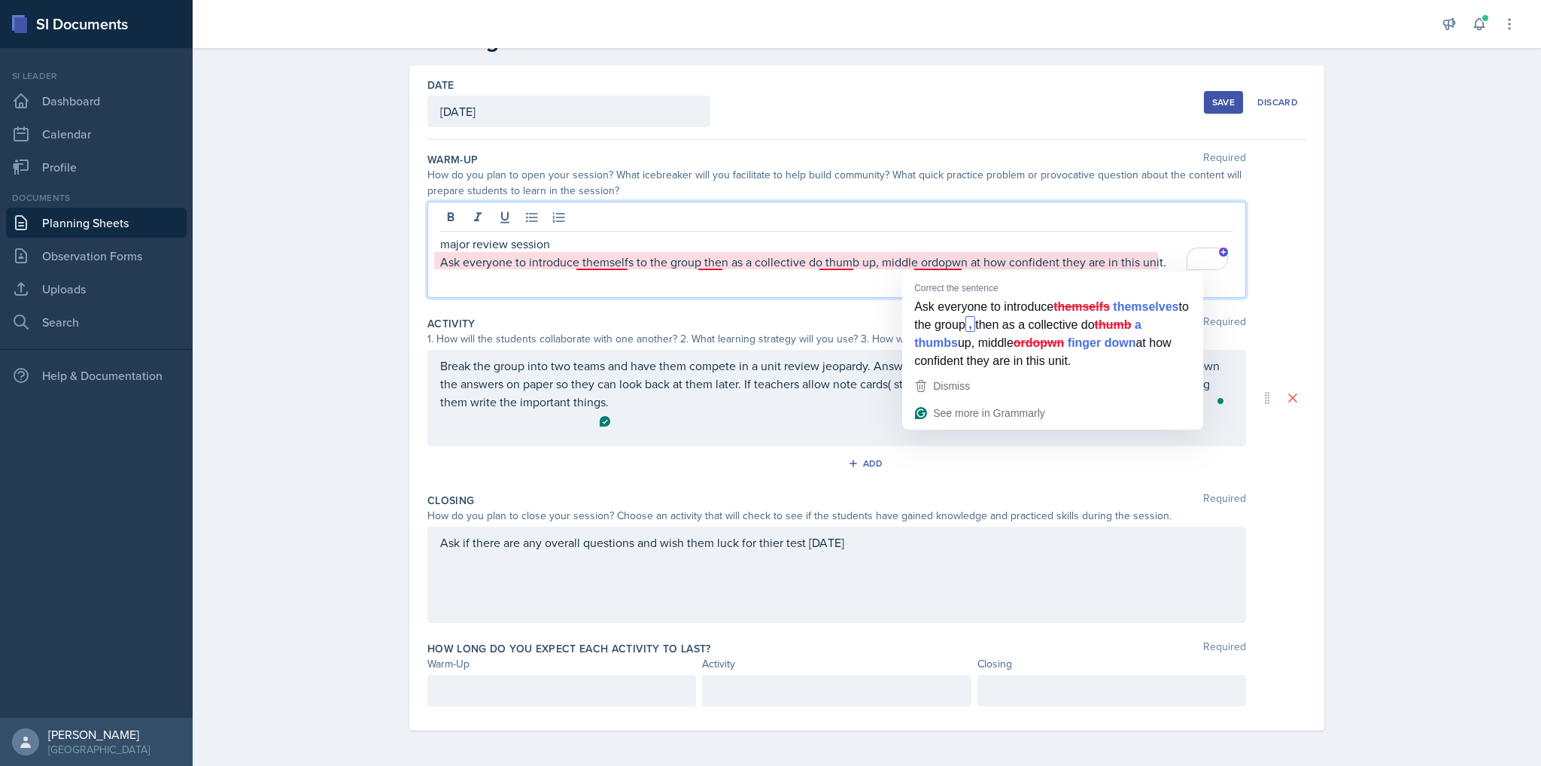
click at [928, 263] on p "Ask everyone to introduce themselfs to the group then as a collective do thumb …" at bounding box center [836, 262] width 793 height 18
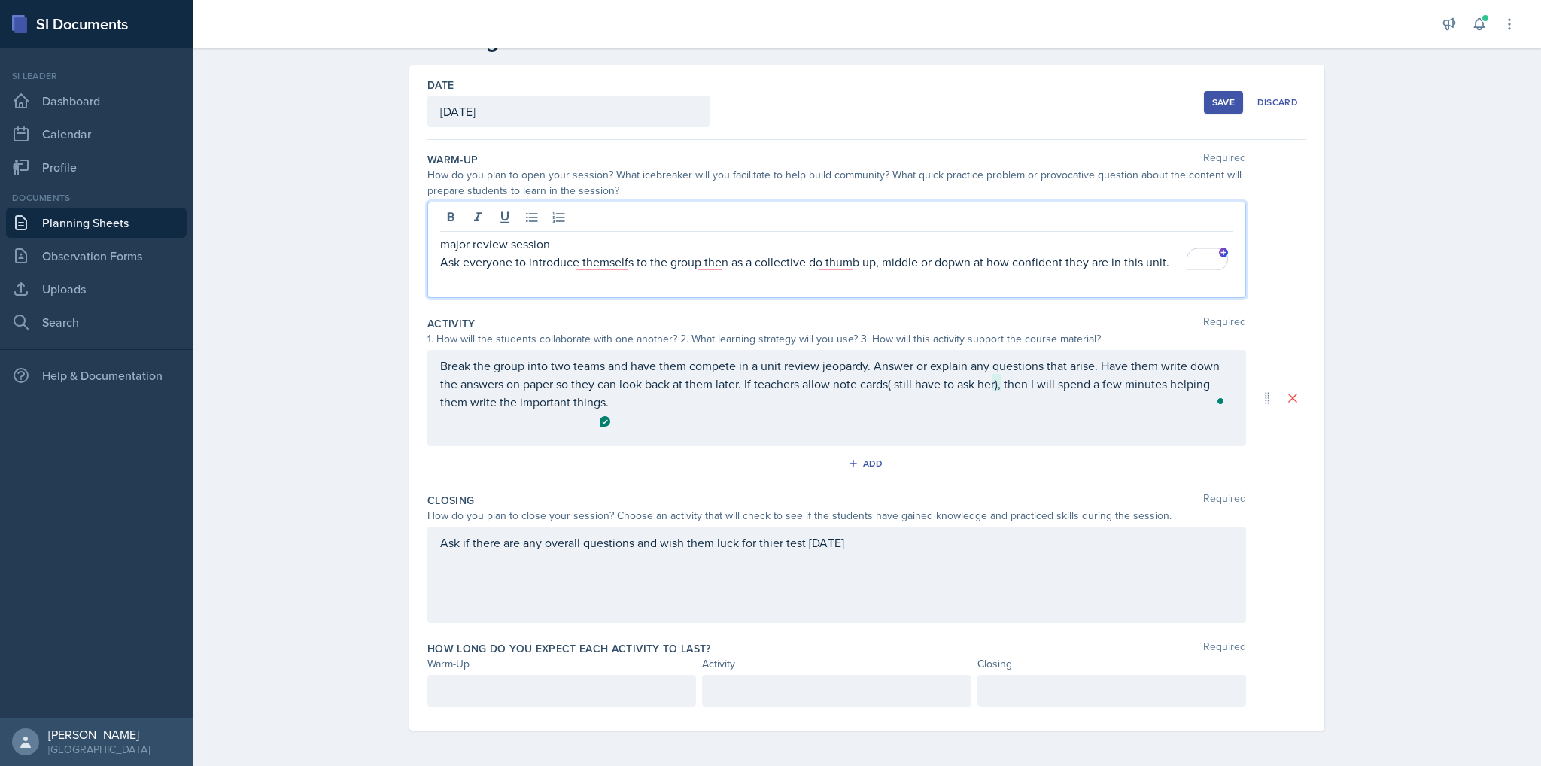
click at [954, 264] on p "Ask everyone to introduce themselfs to the group then as a collective do thumb …" at bounding box center [836, 262] width 793 height 18
click at [608, 284] on span "themselves" at bounding box center [609, 286] width 65 height 13
click at [551, 683] on div at bounding box center [562, 691] width 269 height 32
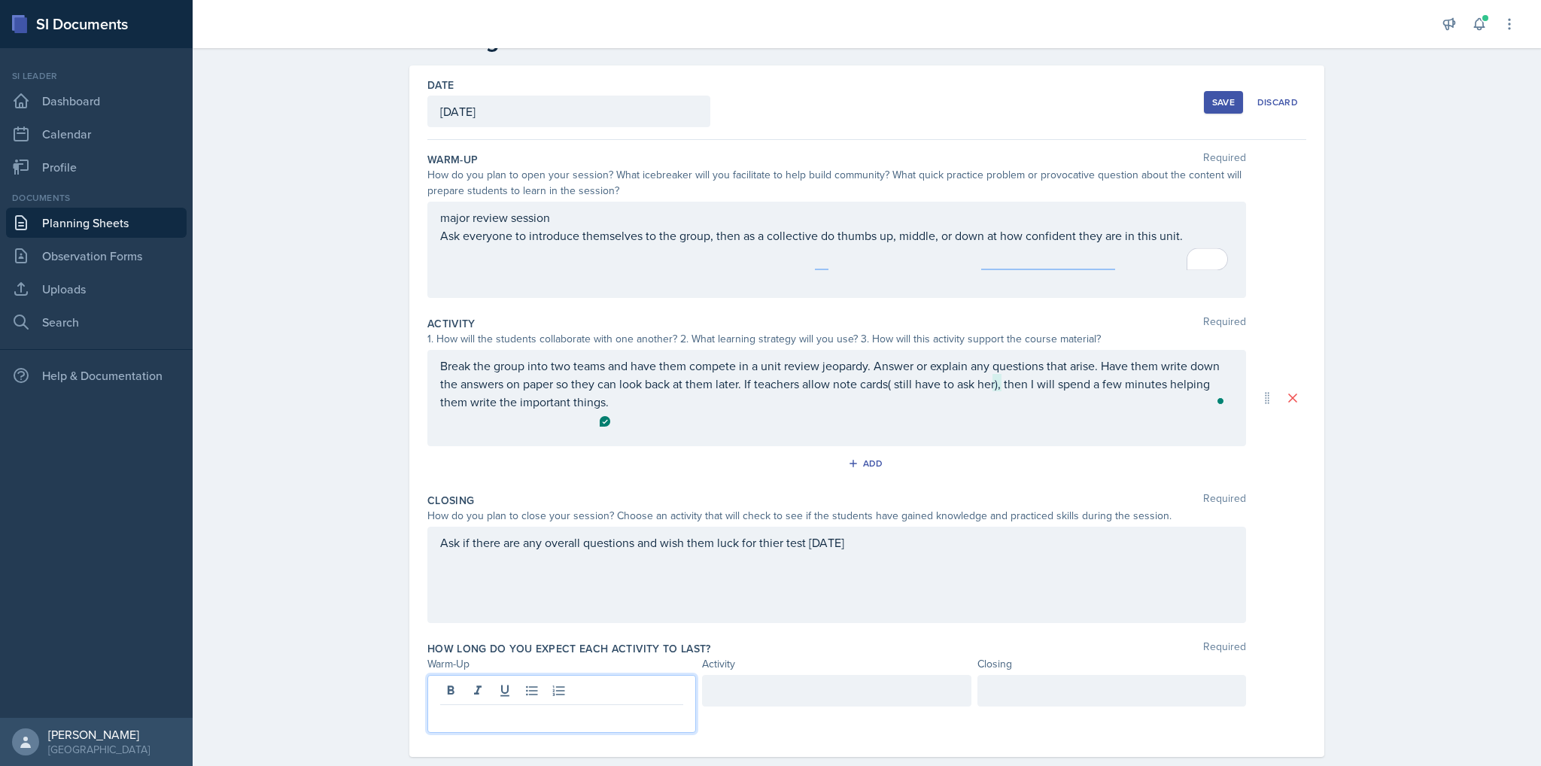
click at [574, 717] on p at bounding box center [561, 717] width 243 height 18
click at [1144, 690] on div at bounding box center [1112, 704] width 269 height 58
click at [866, 677] on div at bounding box center [836, 691] width 269 height 32
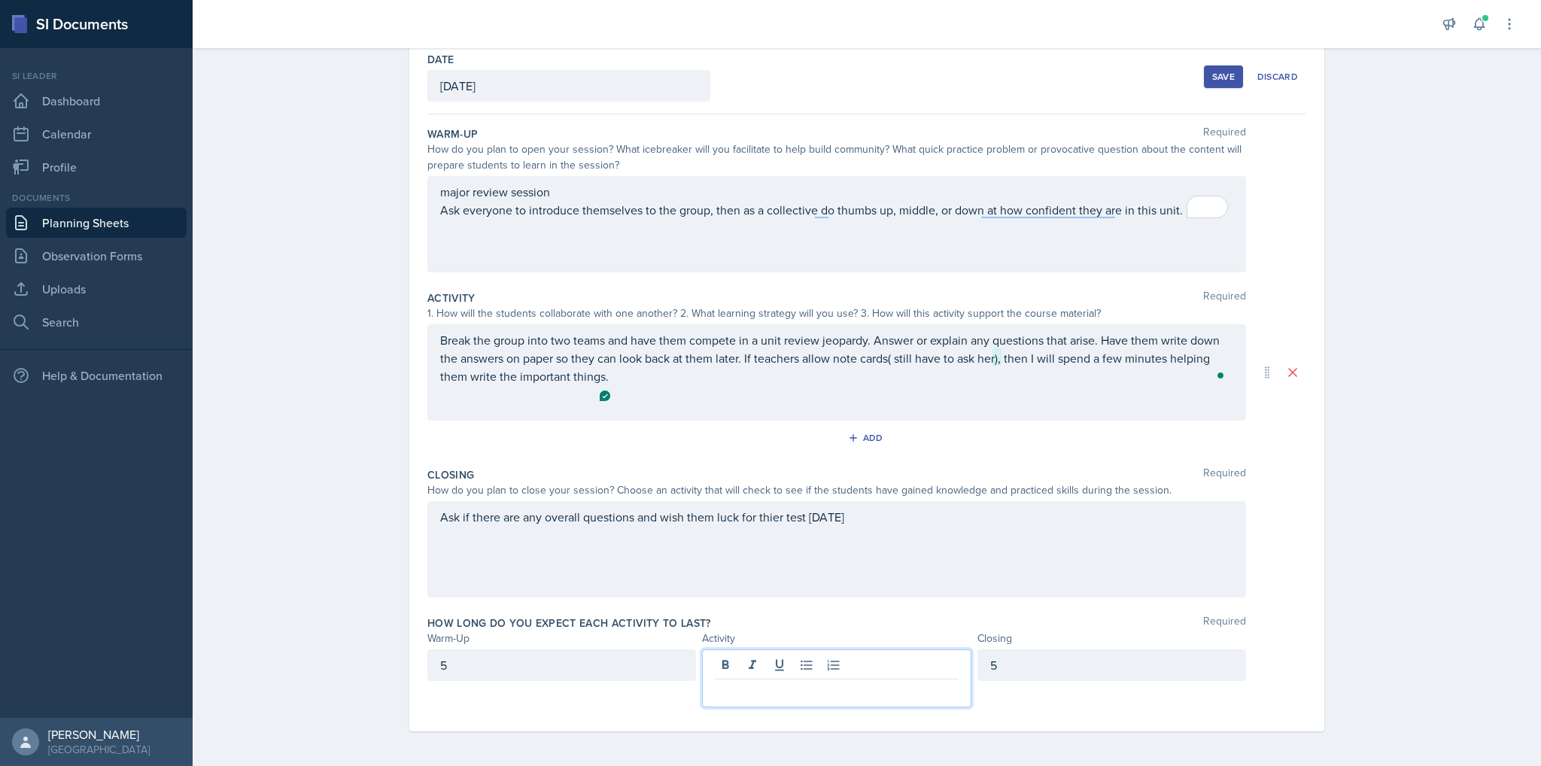
click at [909, 690] on p at bounding box center [836, 692] width 243 height 18
click at [593, 665] on div "5" at bounding box center [562, 666] width 269 height 32
click at [1096, 665] on div "5" at bounding box center [1112, 666] width 269 height 32
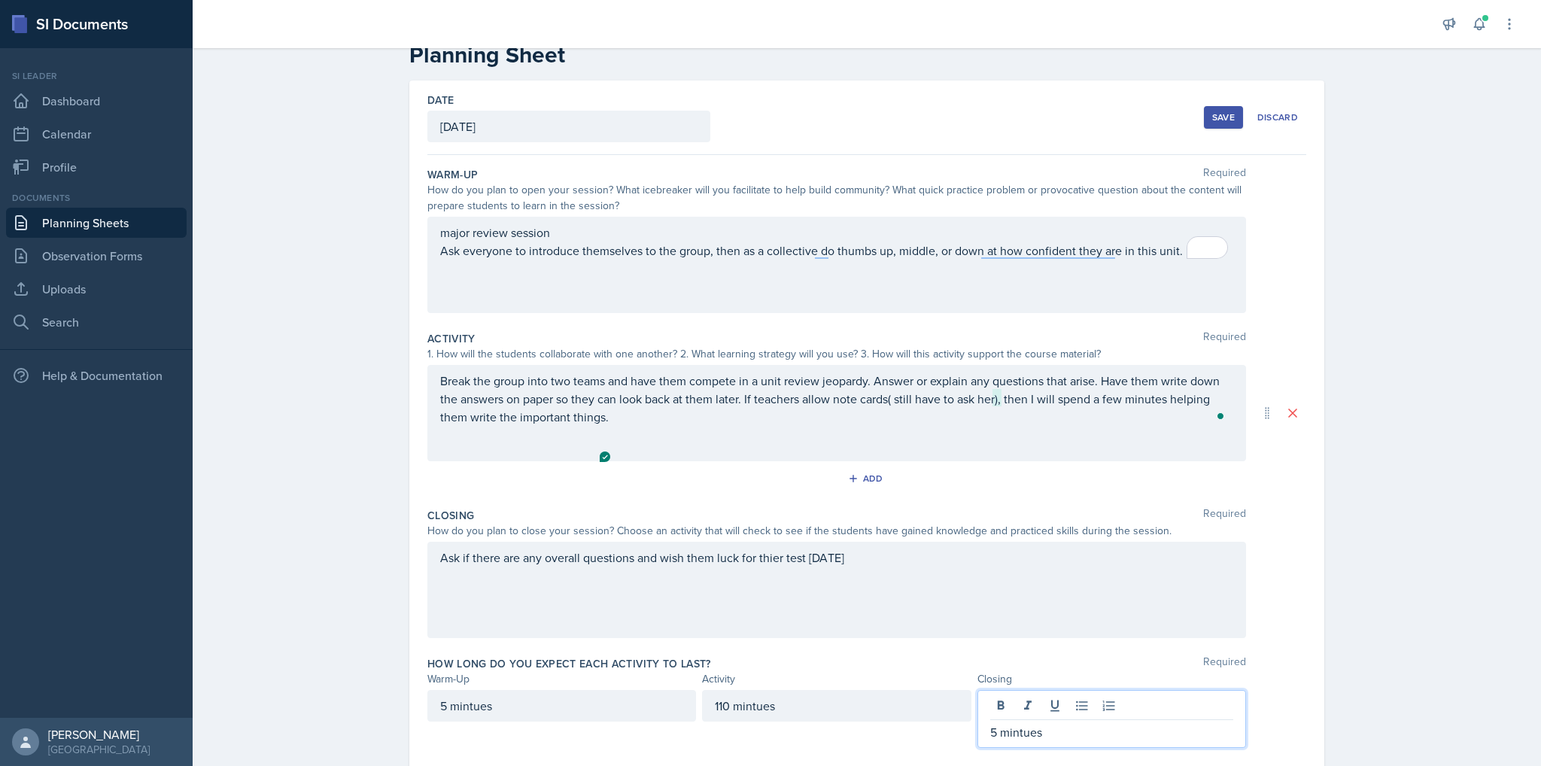
scroll to position [3, 0]
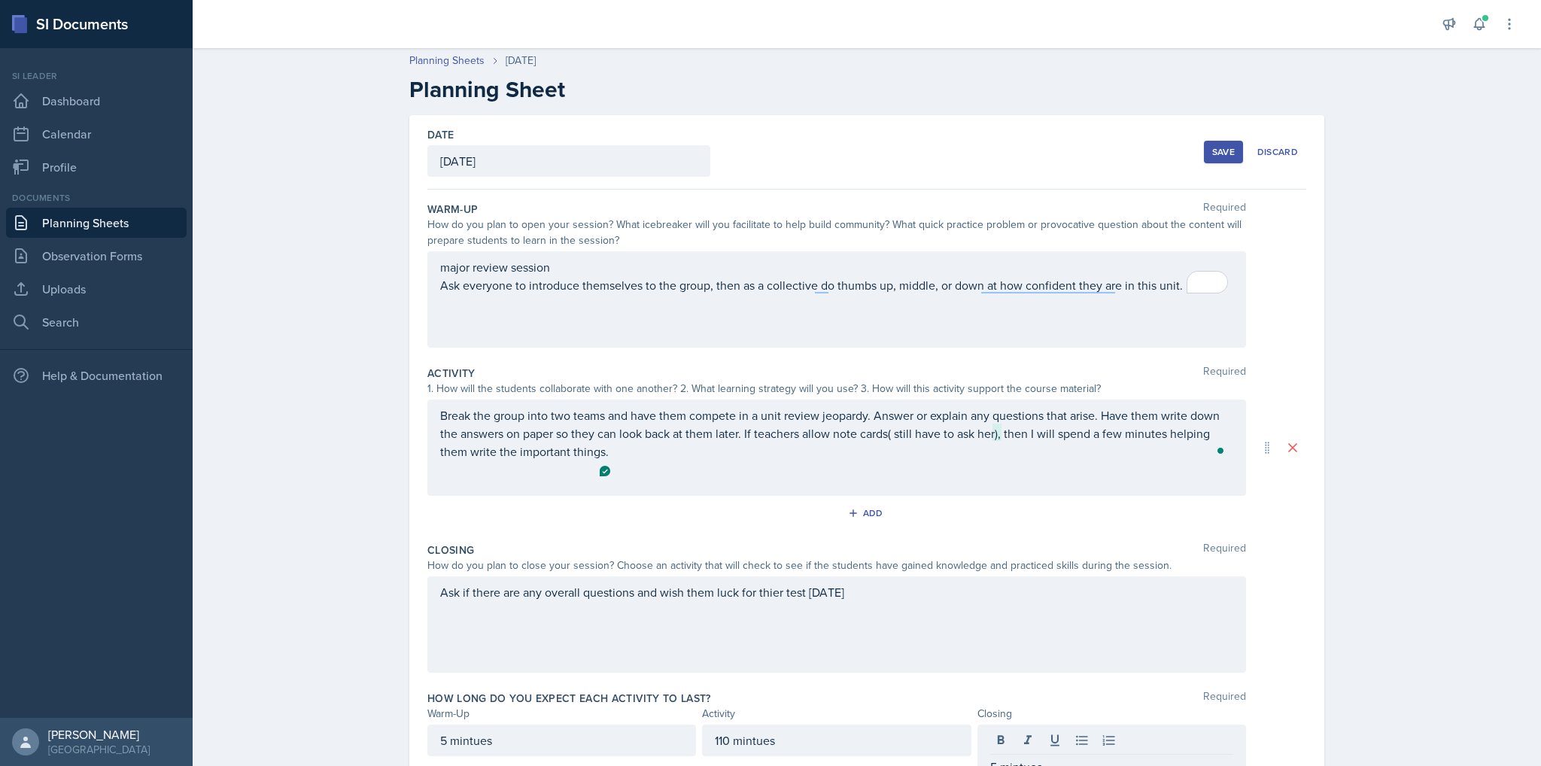
click at [586, 308] on div "major review session Ask everyone to introduce themselves to the group, then as…" at bounding box center [837, 299] width 819 height 96
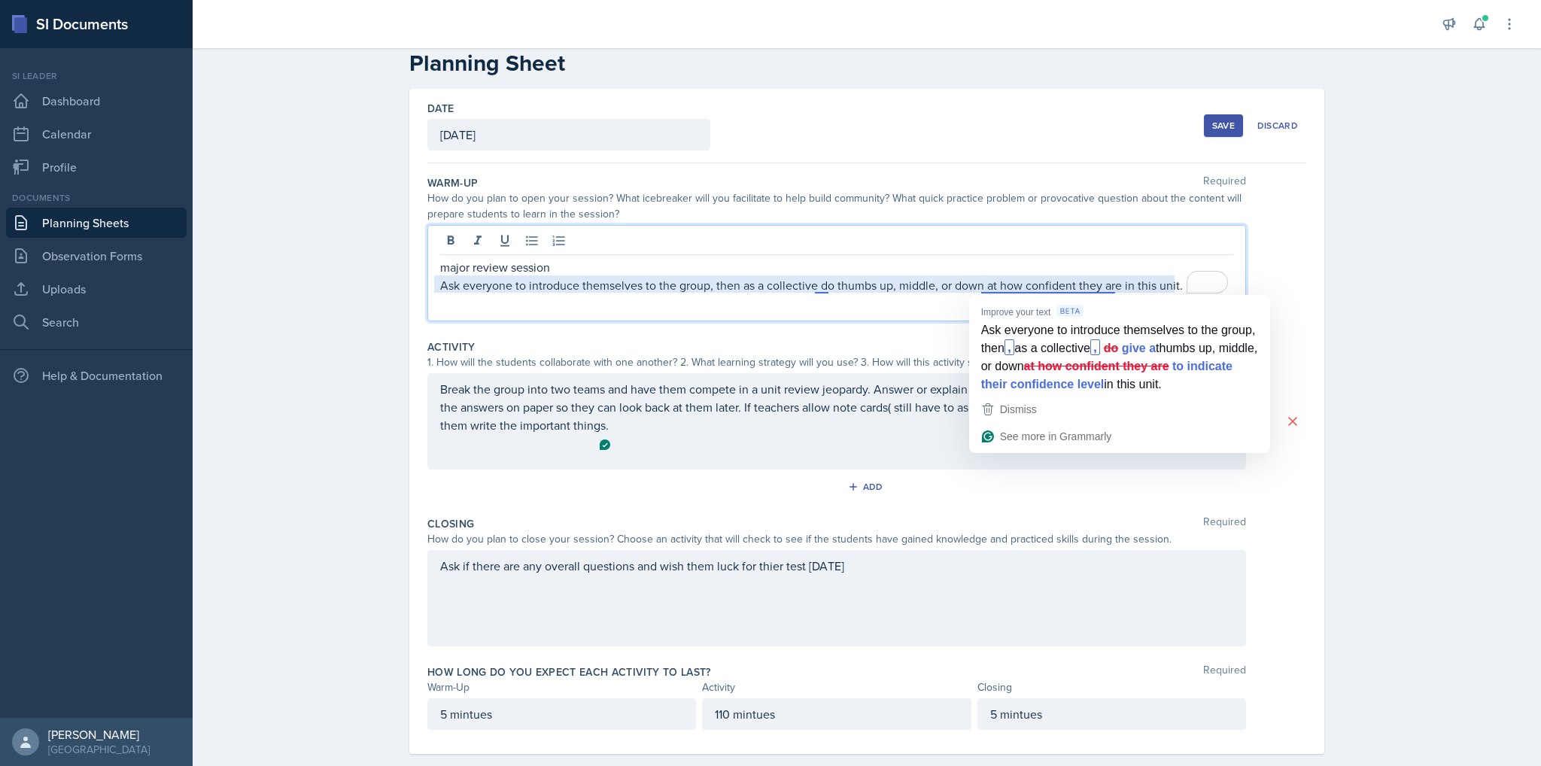
click at [897, 320] on div "major review session Ask everyone to introduce themselves to the group, then as…" at bounding box center [837, 273] width 819 height 96
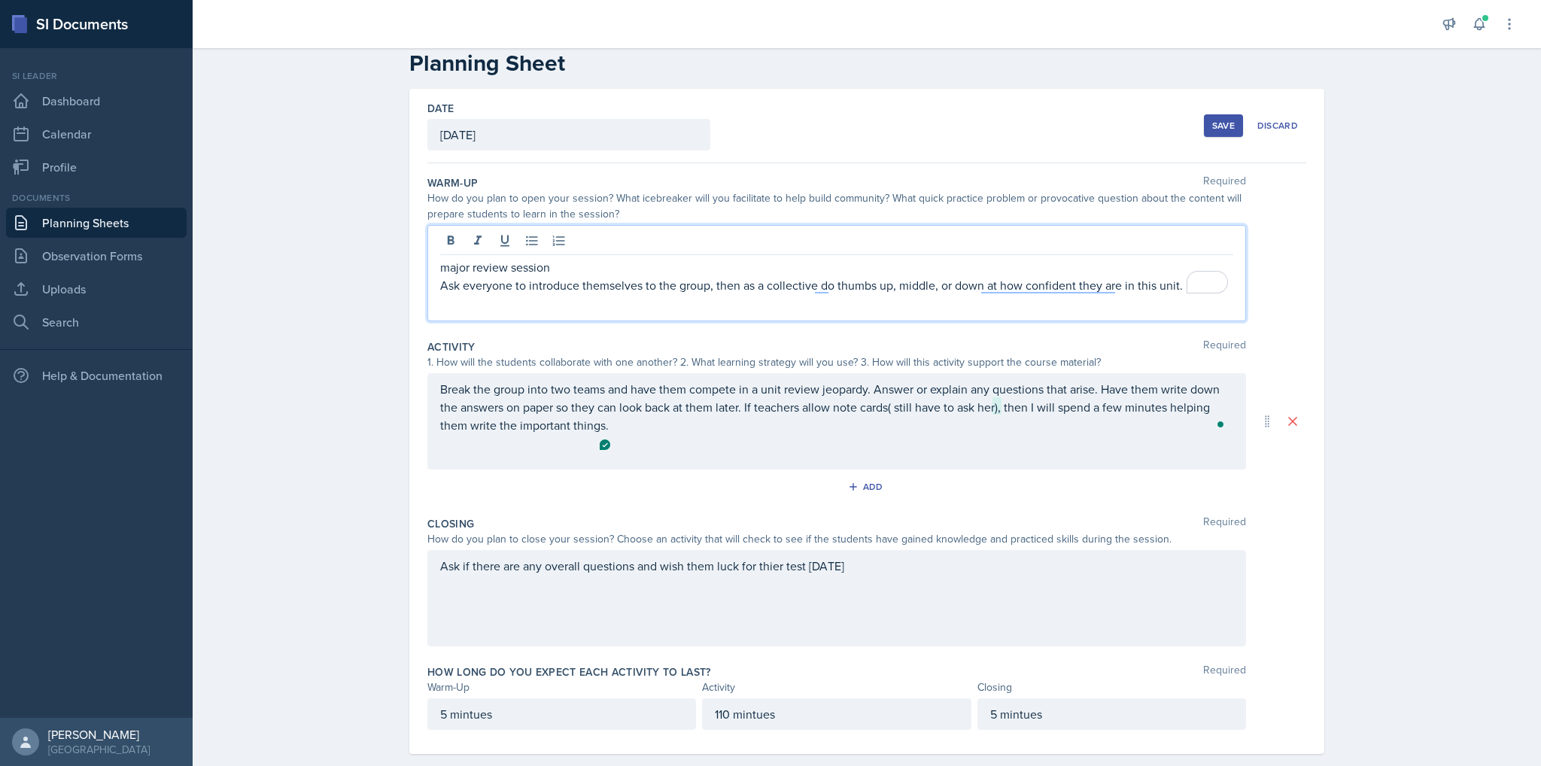
click at [718, 392] on p "Break the group into two teams and have them compete in a unit review jeopardy.…" at bounding box center [836, 407] width 793 height 54
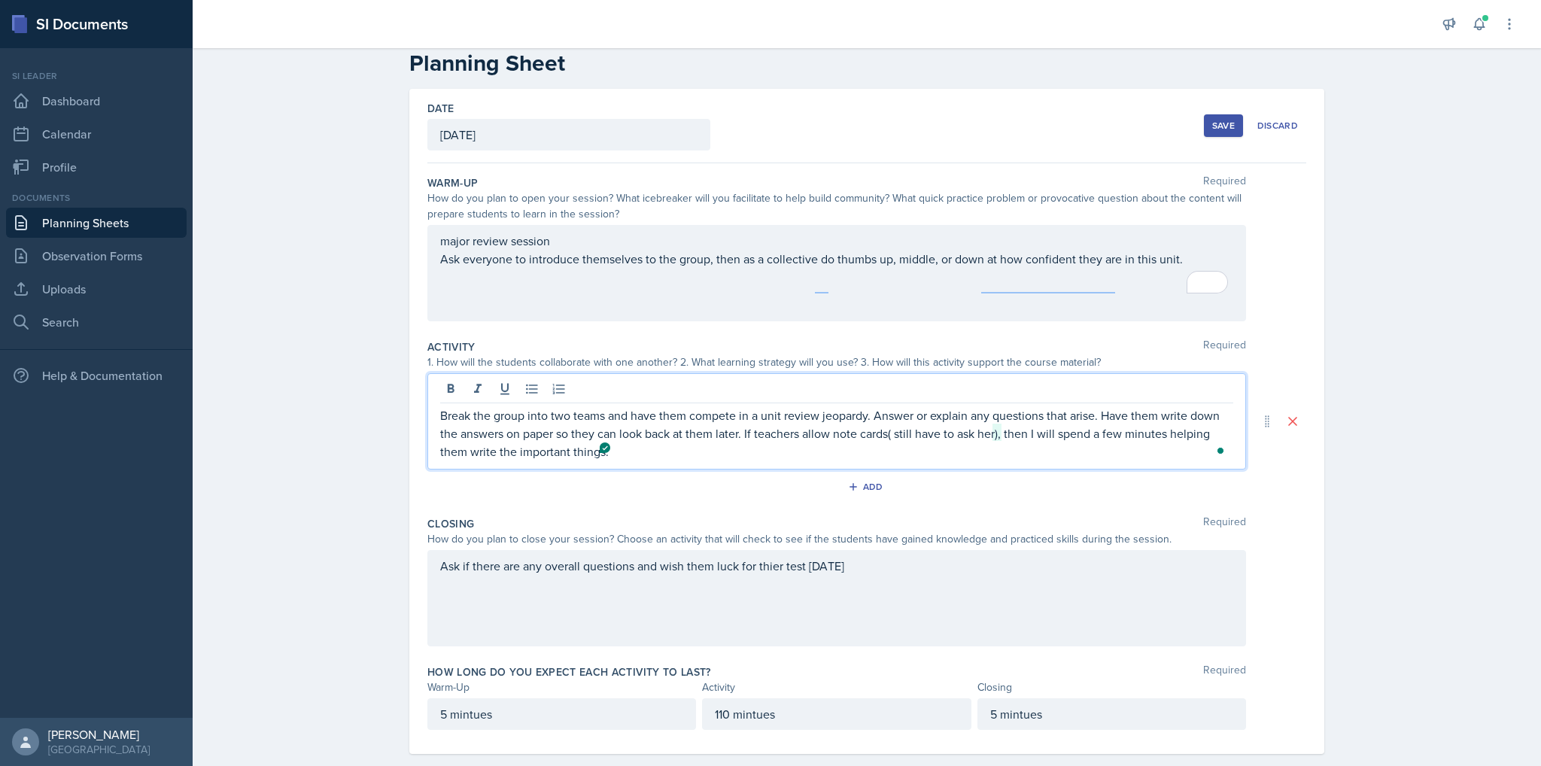
scroll to position [53, 0]
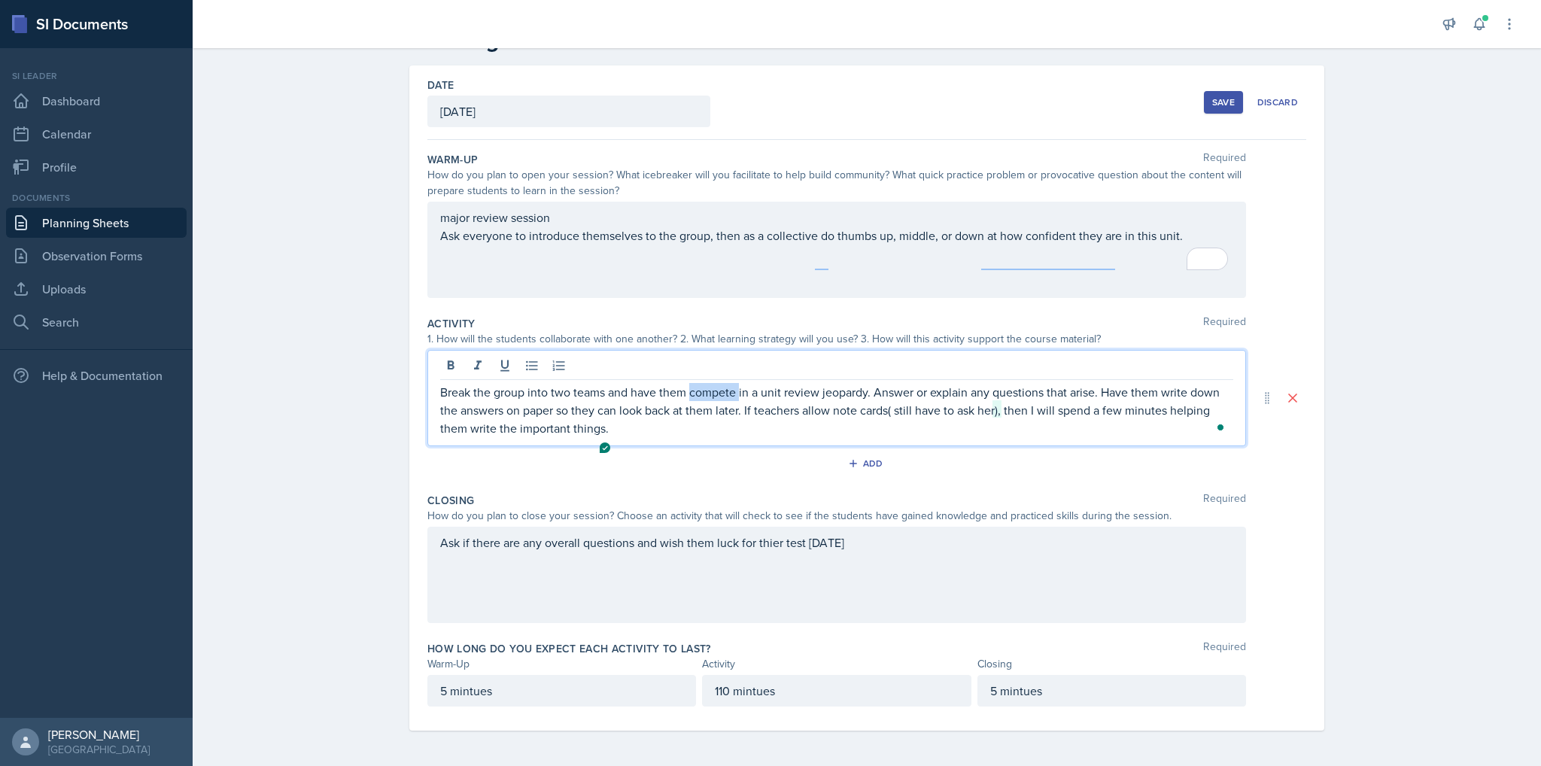
click at [718, 392] on p "Break the group into two teams and have them compete in a unit review jeopardy.…" at bounding box center [836, 410] width 793 height 54
click at [1118, 395] on p "Break the group into two teams and have them compete in a unit review jeopardy.…" at bounding box center [836, 410] width 793 height 54
click at [791, 409] on p "Break the group into two teams and have them compete in a unit review jeopardy.…" at bounding box center [836, 410] width 793 height 54
click at [823, 410] on p "Break the group into two teams and have them compete in a unit review jeopardy.…" at bounding box center [836, 410] width 793 height 54
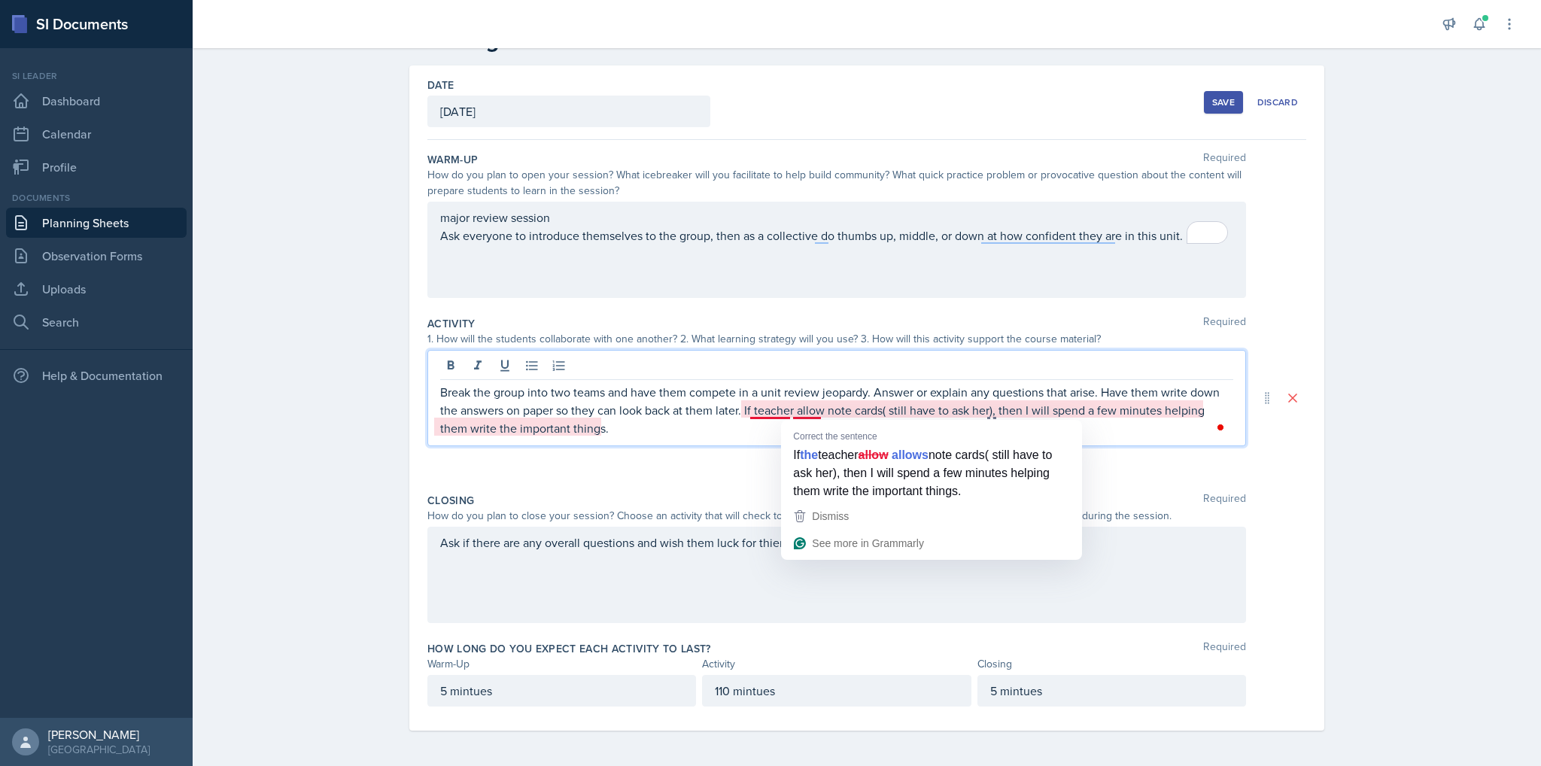
click at [820, 414] on p "Break the group into two teams and have them compete in a unit review jeopardy.…" at bounding box center [836, 410] width 793 height 54
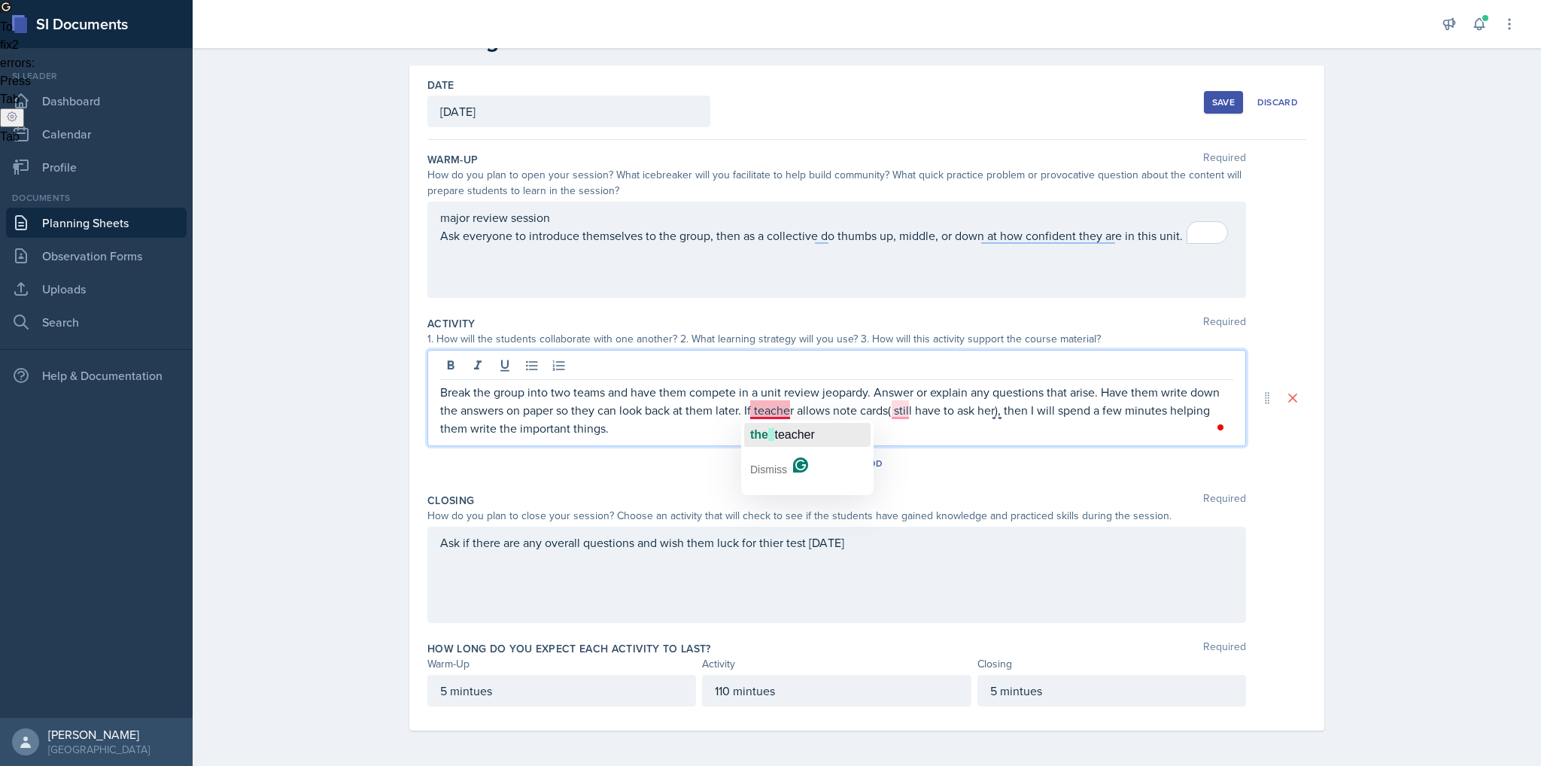
click at [777, 428] on span "teacher" at bounding box center [794, 434] width 40 height 13
click at [1219, 108] on button "Save" at bounding box center [1223, 102] width 39 height 23
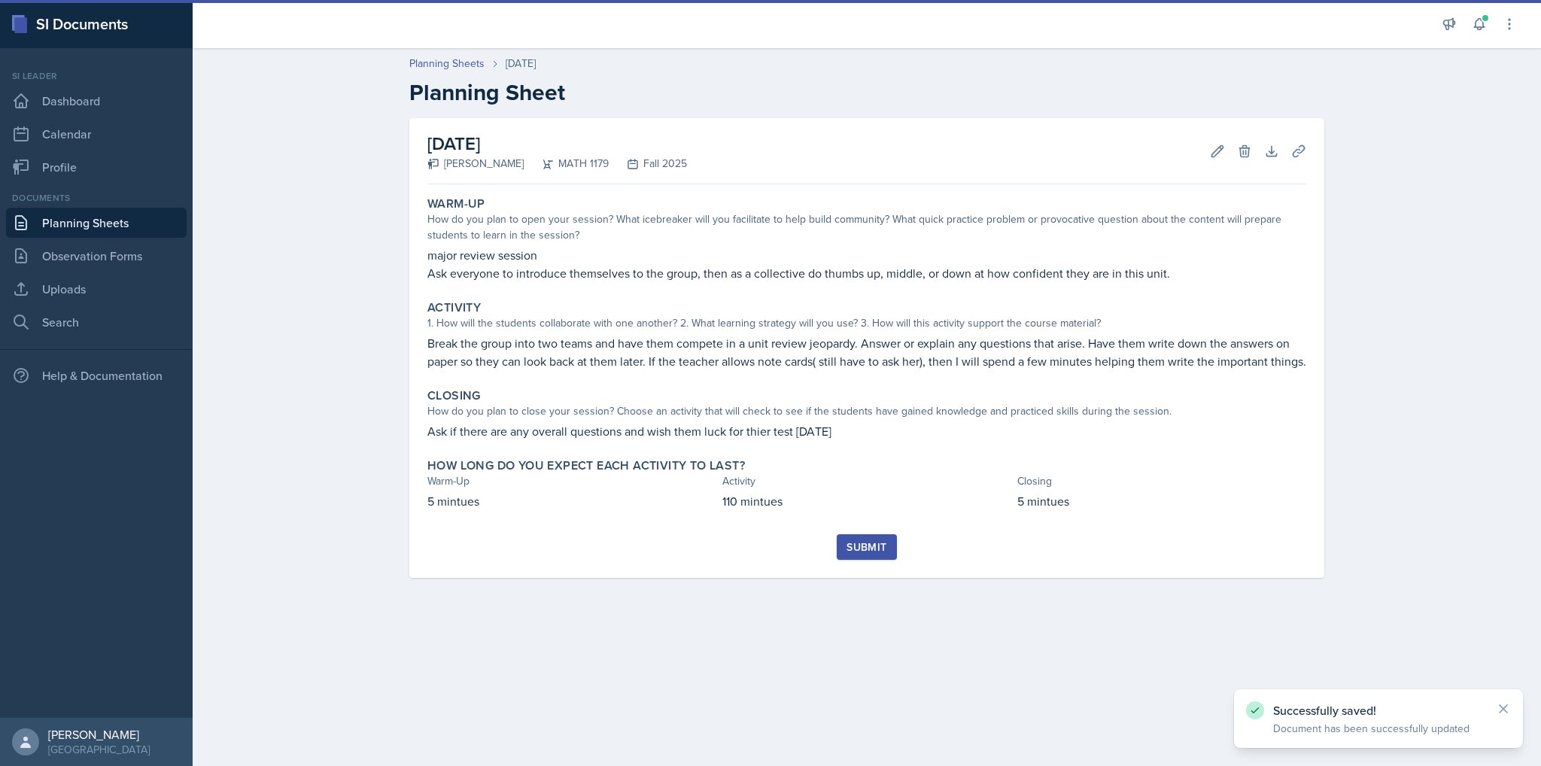
scroll to position [0, 0]
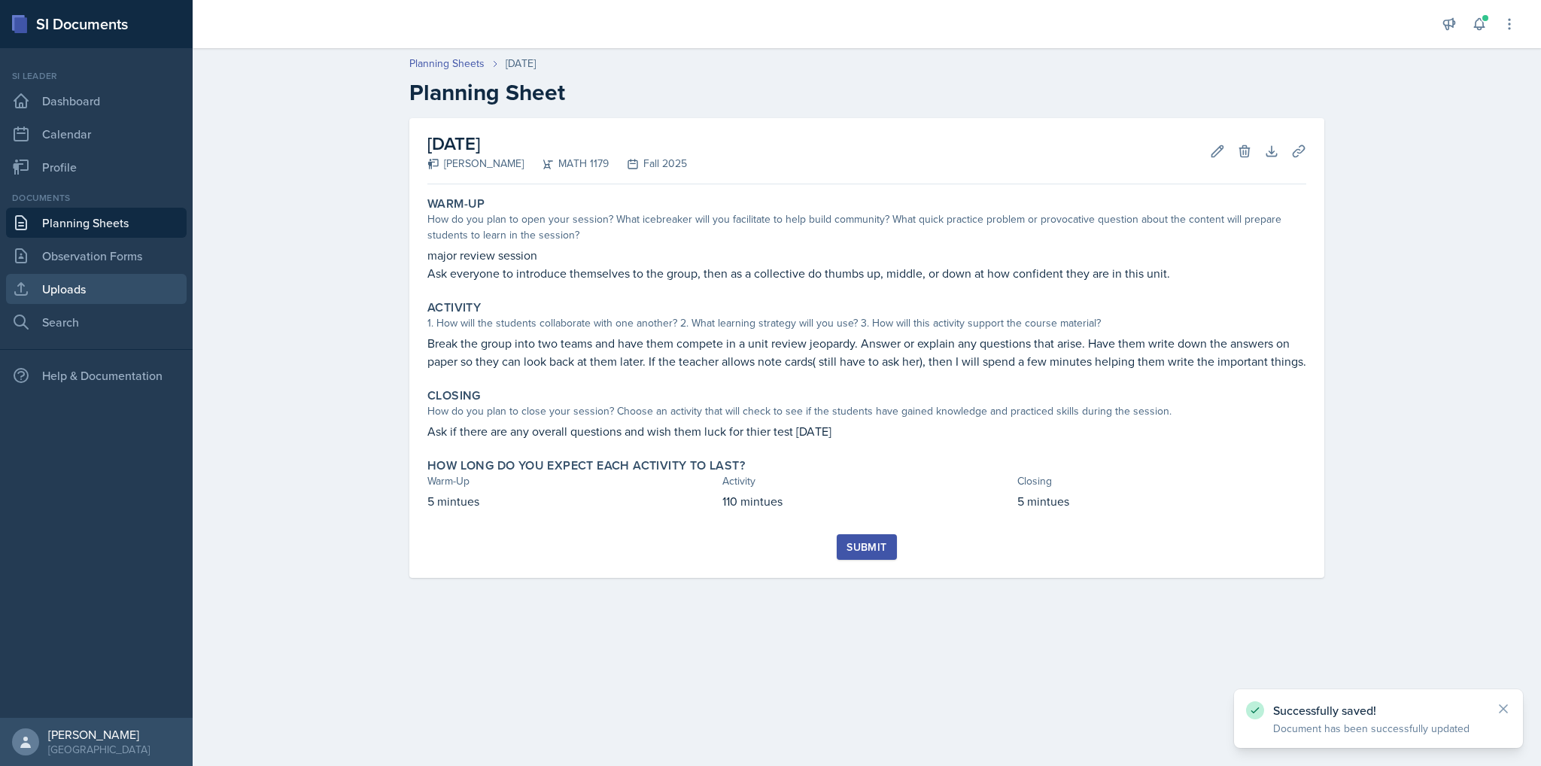
click at [90, 286] on link "Uploads" at bounding box center [96, 289] width 181 height 30
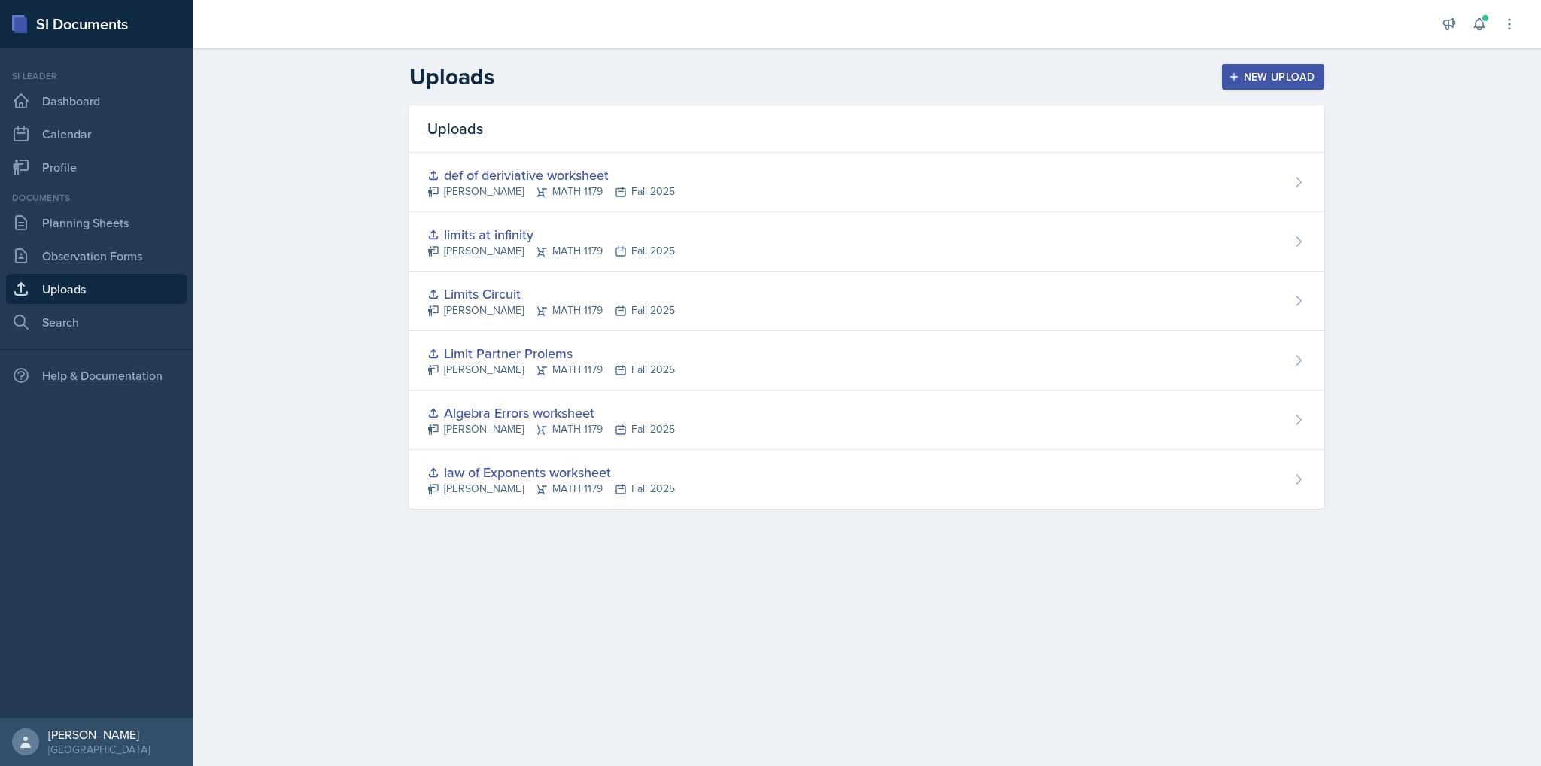
click at [1319, 85] on button "New Upload" at bounding box center [1273, 77] width 103 height 26
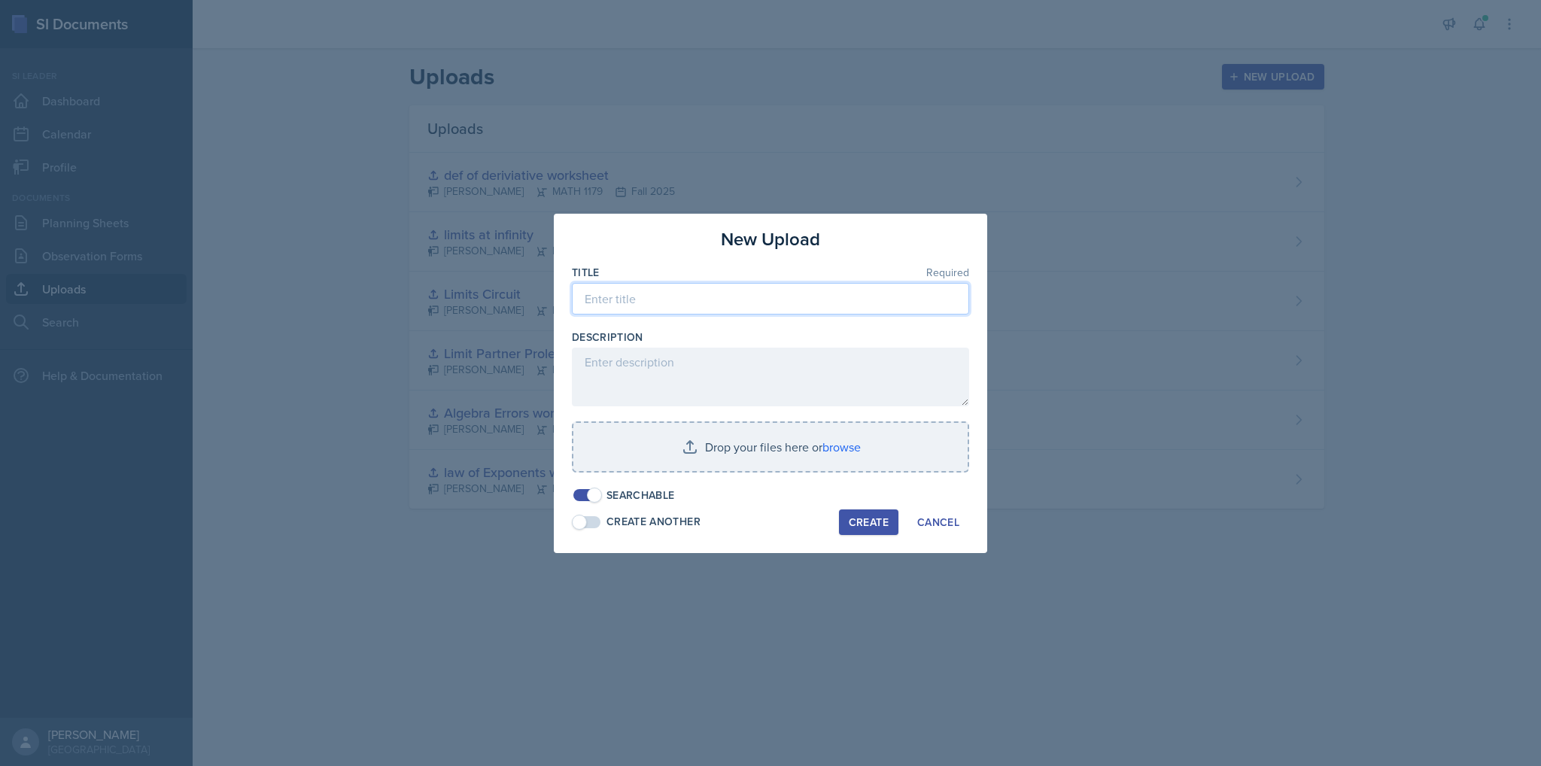
click at [669, 299] on input at bounding box center [770, 299] width 397 height 32
type input "u"
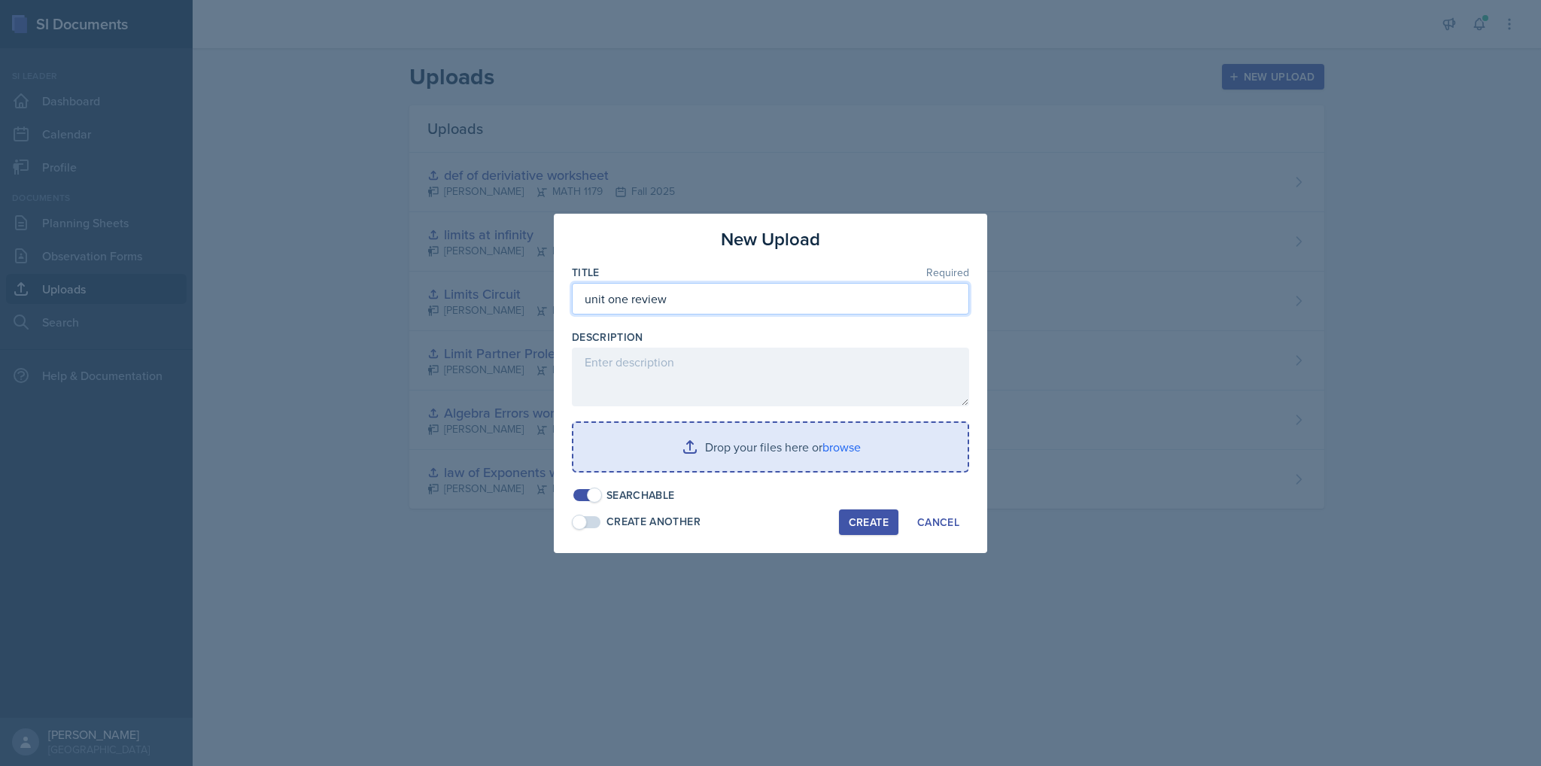
type input "unit one review"
click at [739, 463] on input "file" at bounding box center [771, 447] width 394 height 48
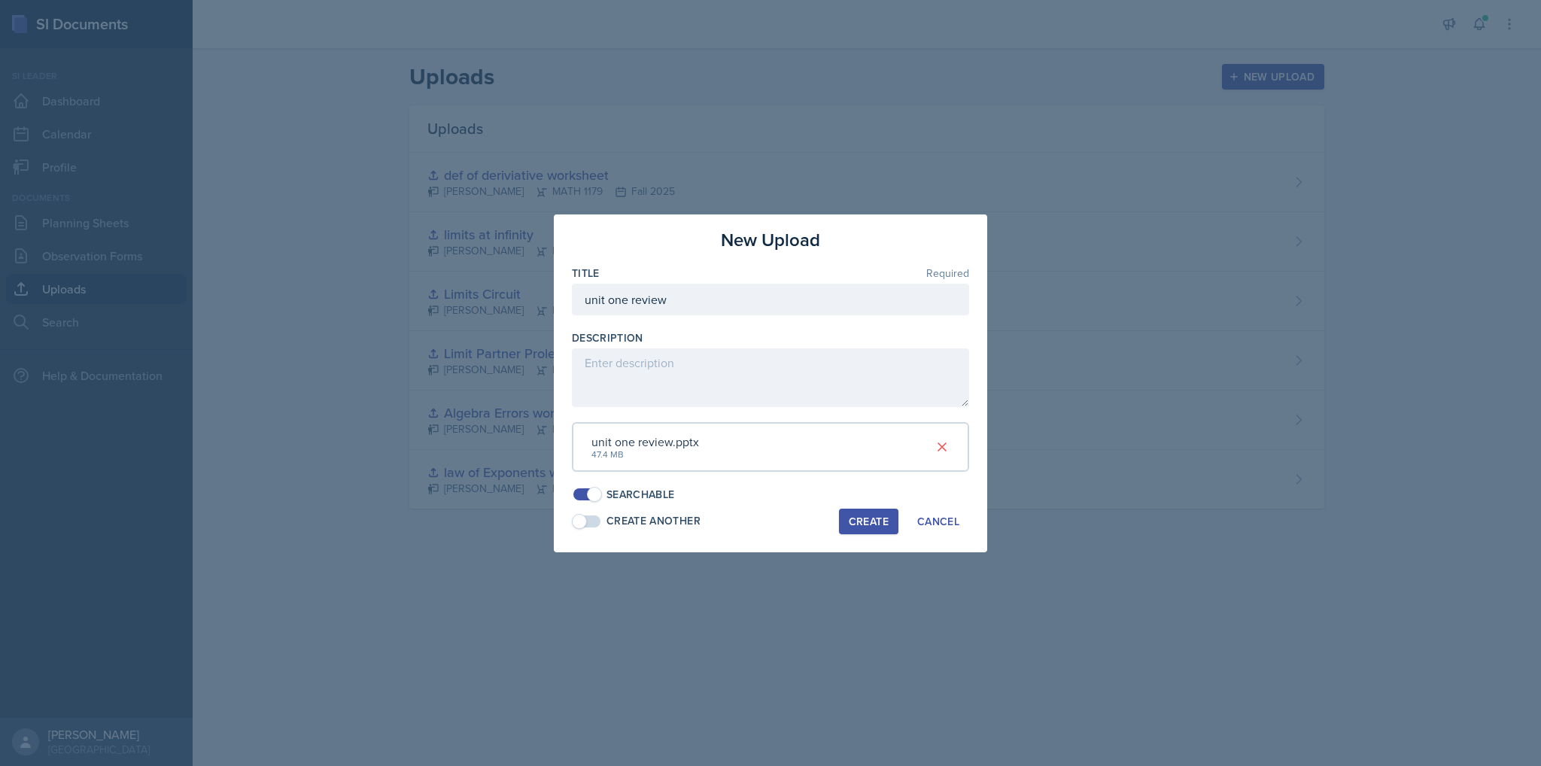
click at [864, 520] on div "Create" at bounding box center [869, 522] width 40 height 12
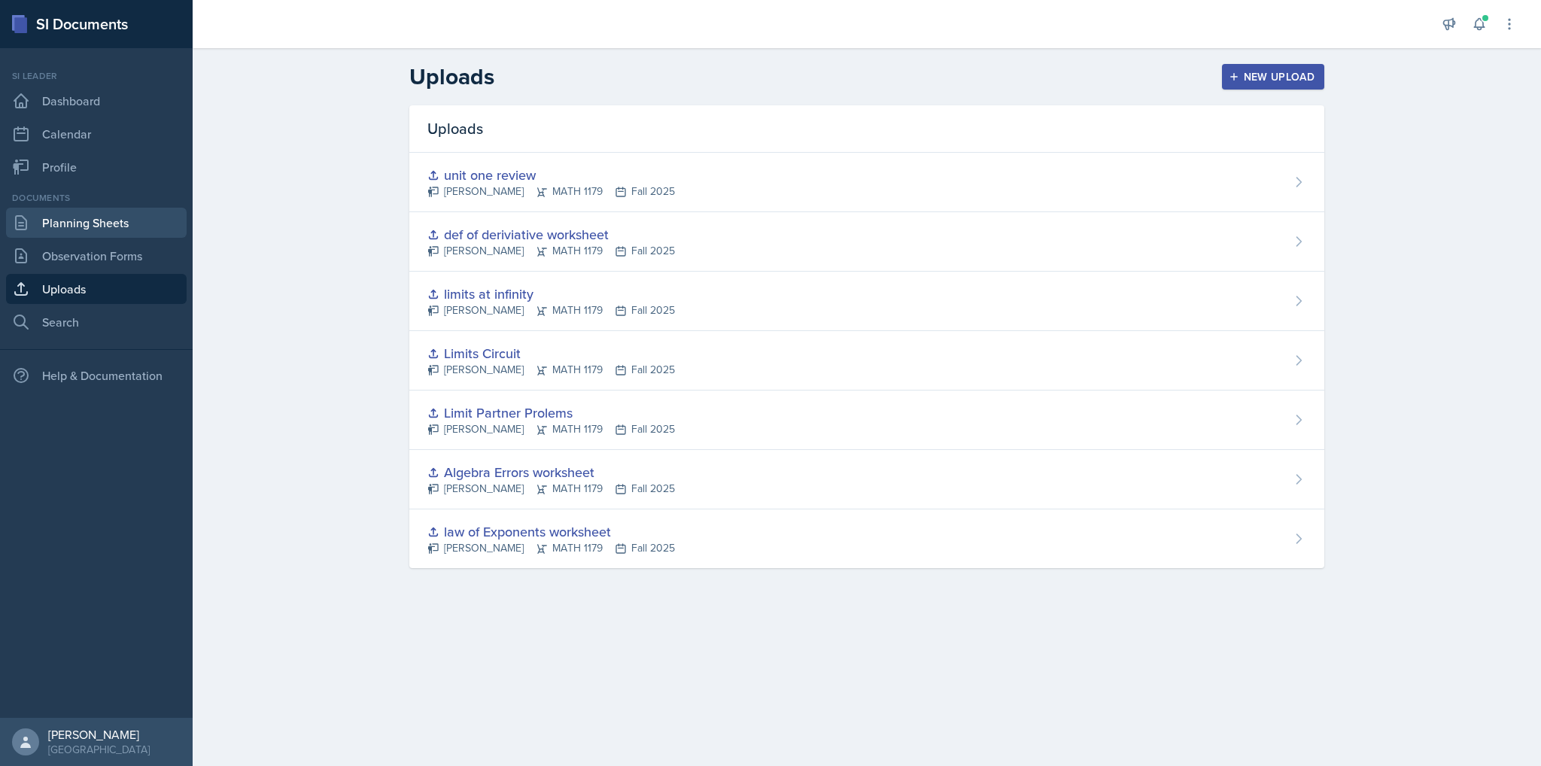
click at [64, 226] on link "Planning Sheets" at bounding box center [96, 223] width 181 height 30
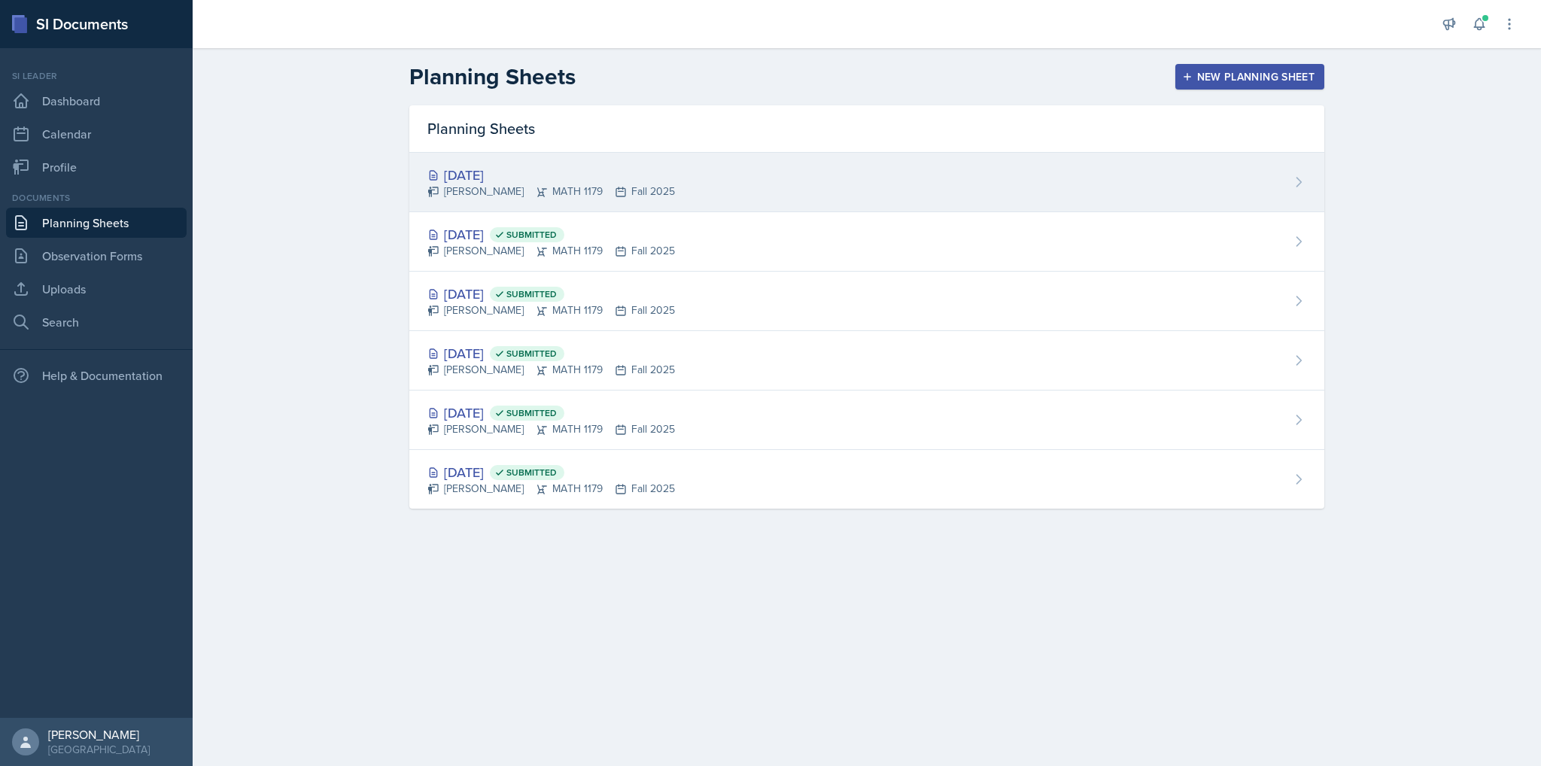
click at [1123, 169] on div "[DATE] [PERSON_NAME] MATH 1179 Fall 2025" at bounding box center [866, 182] width 915 height 59
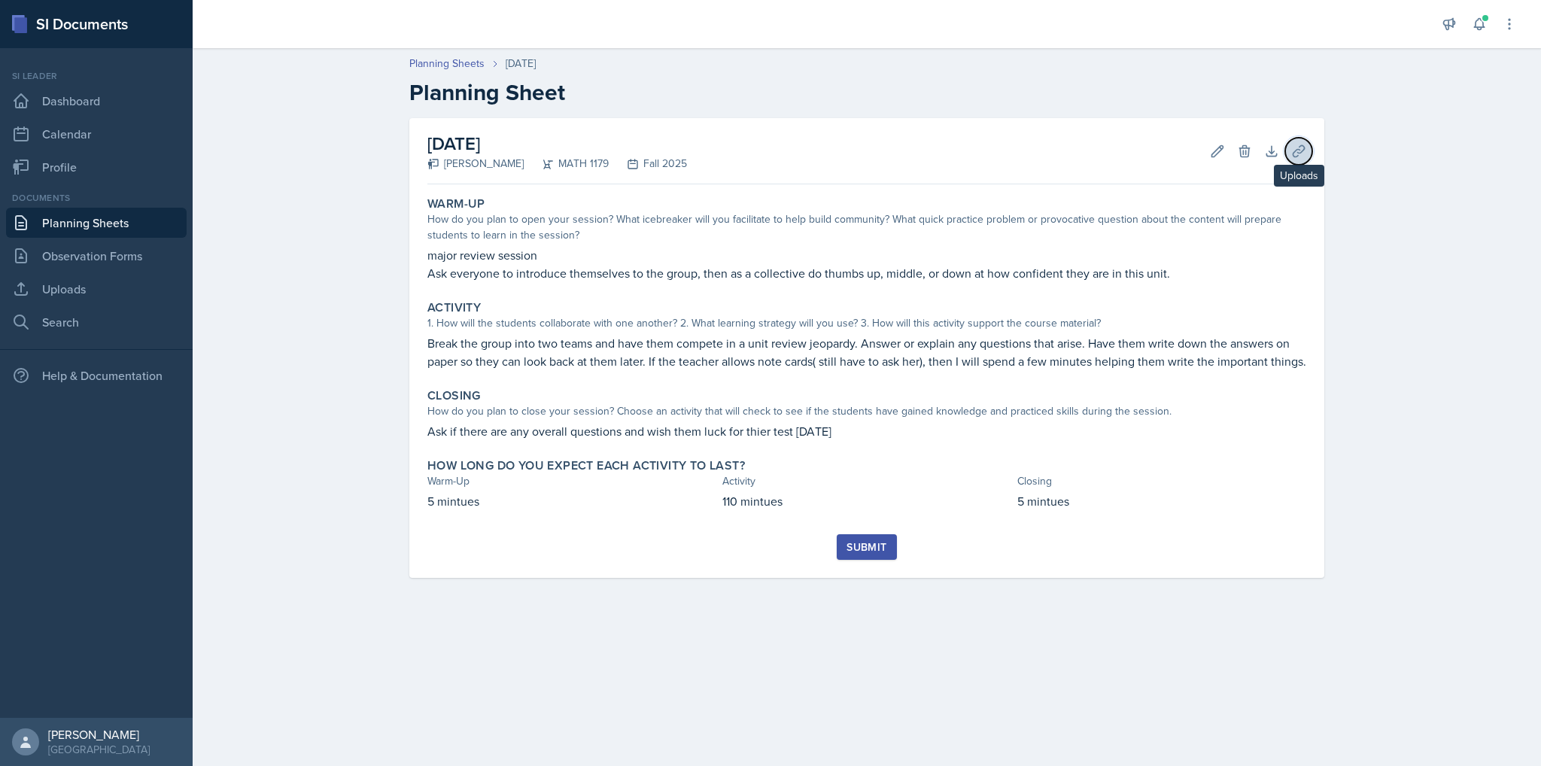
click at [1304, 148] on icon at bounding box center [1298, 150] width 11 height 11
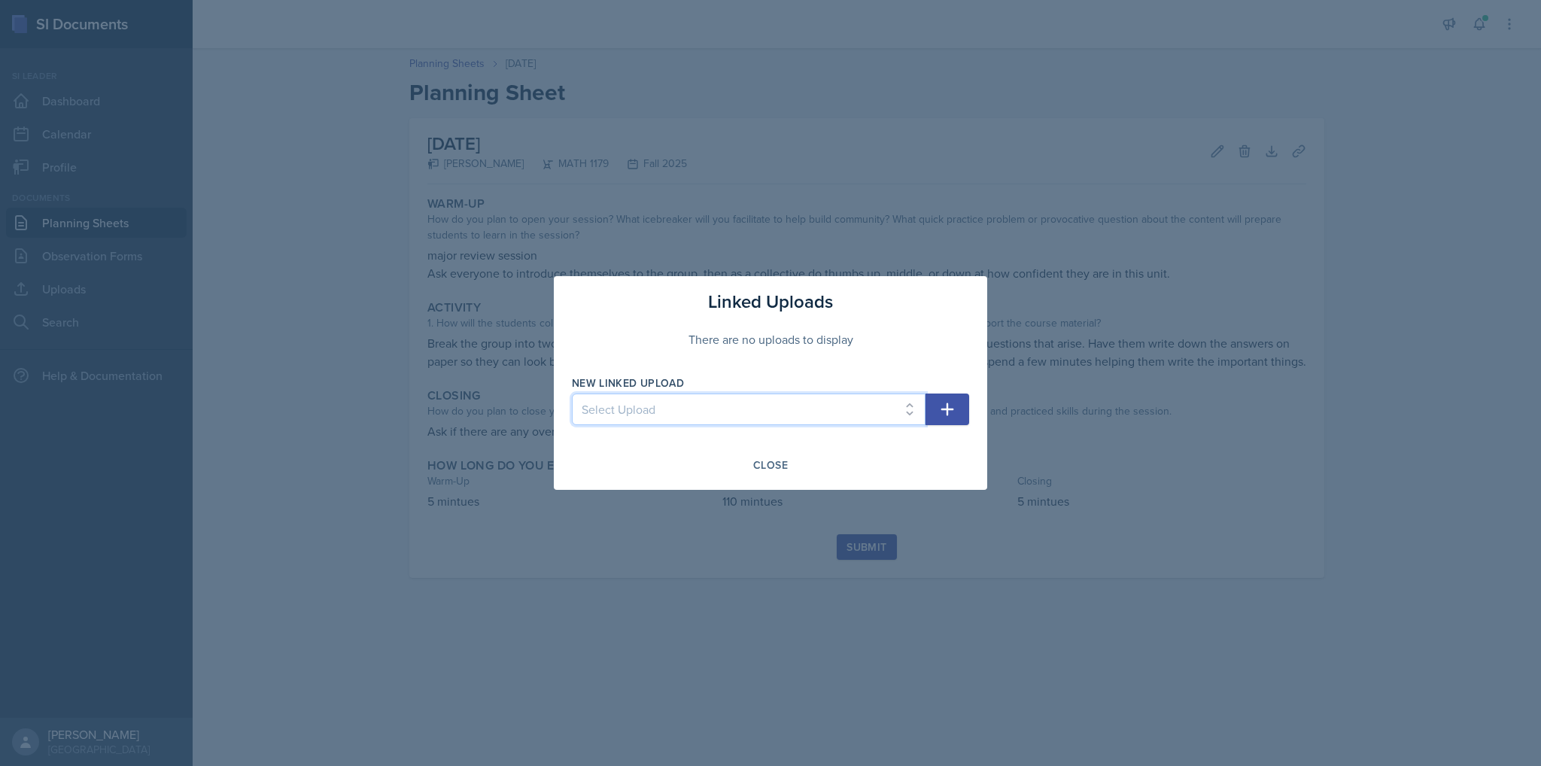
click at [897, 410] on select "Select Upload law of Exponents worksheet Algebra Errors worksheet Limit Partner…" at bounding box center [749, 410] width 354 height 32
select select "31aeb478-61b6-4441-a4ef-532e9cf06738"
click at [572, 394] on select "Select Upload law of Exponents worksheet Algebra Errors worksheet Limit Partner…" at bounding box center [749, 410] width 354 height 32
click at [957, 406] on button "button" at bounding box center [948, 410] width 44 height 32
click at [895, 498] on div at bounding box center [770, 383] width 1541 height 766
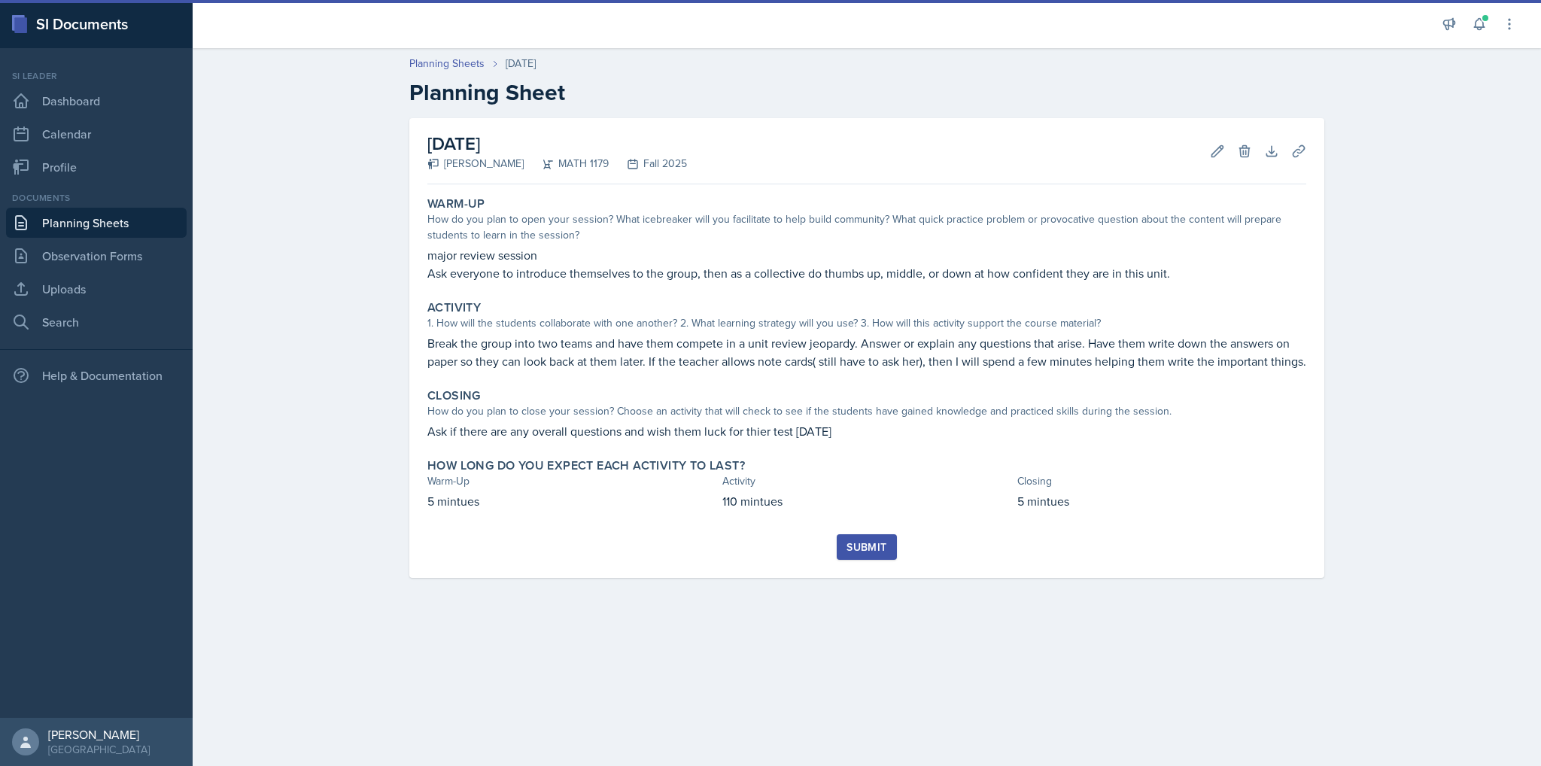
click at [884, 544] on div "Submit" at bounding box center [867, 547] width 40 height 12
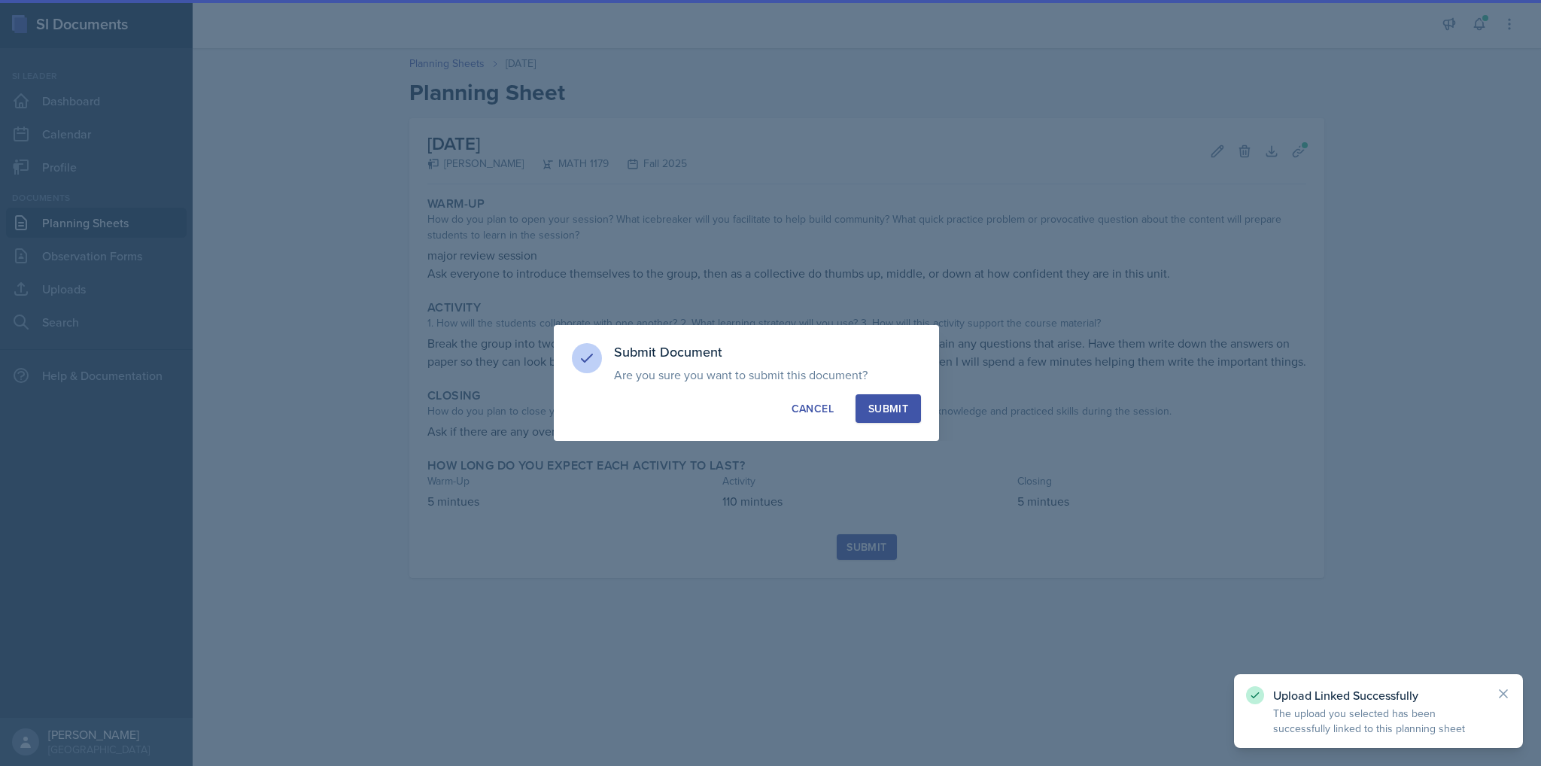
click at [890, 404] on div "Submit" at bounding box center [889, 408] width 40 height 15
